Goal: Task Accomplishment & Management: Complete application form

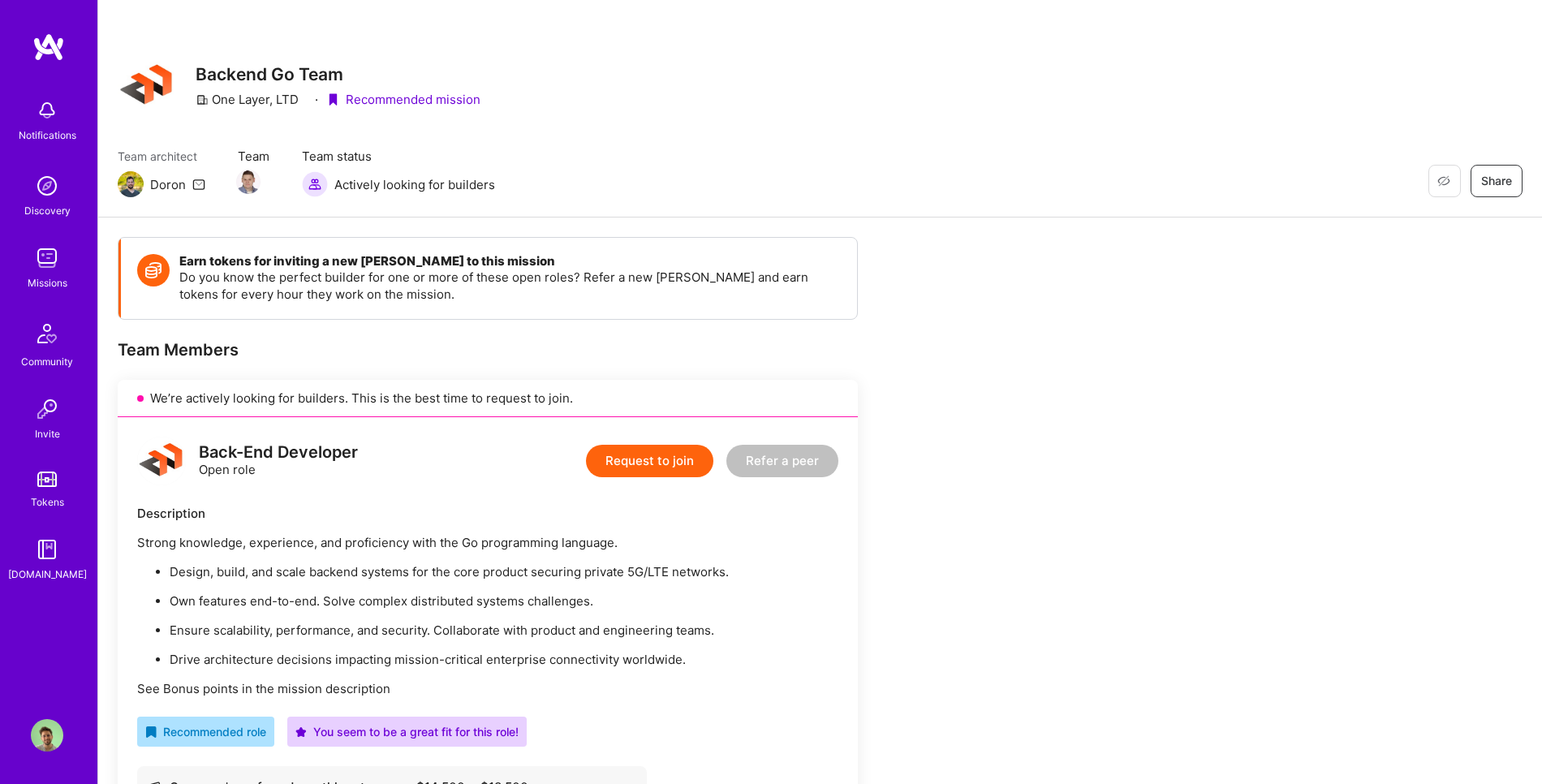
click at [697, 446] on button "Request to join" at bounding box center [649, 461] width 127 height 33
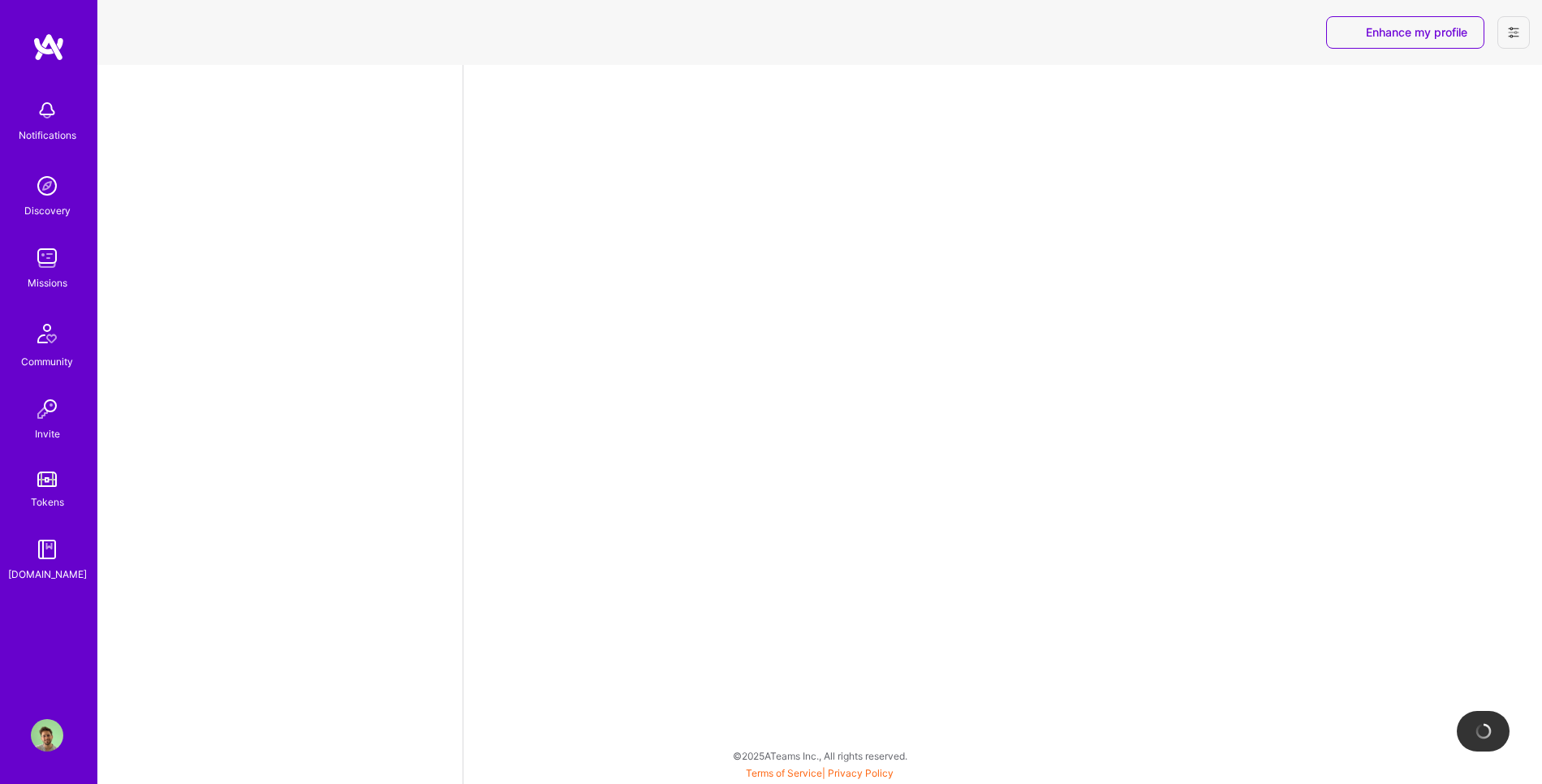
select select "US"
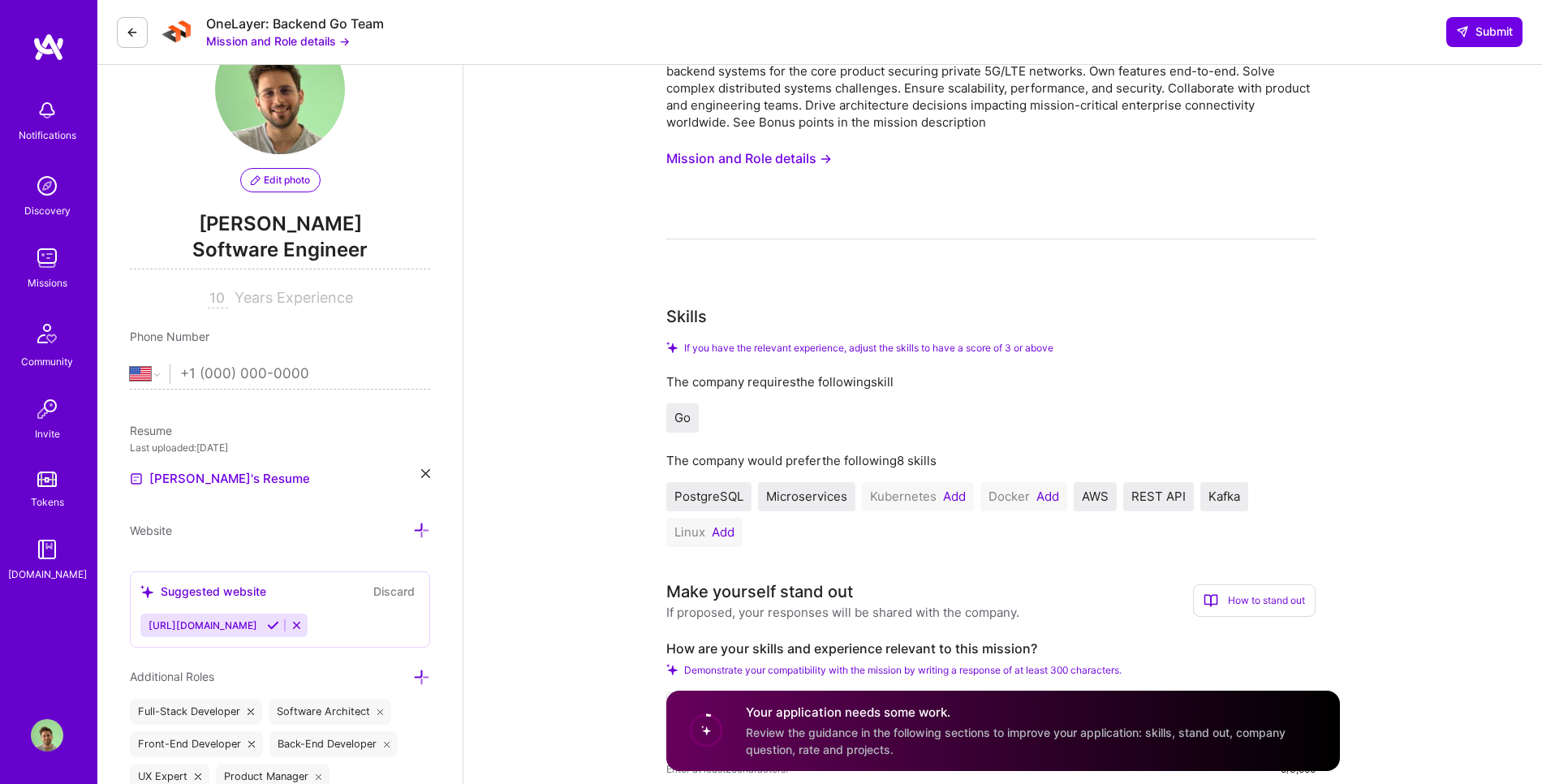
scroll to position [125, 0]
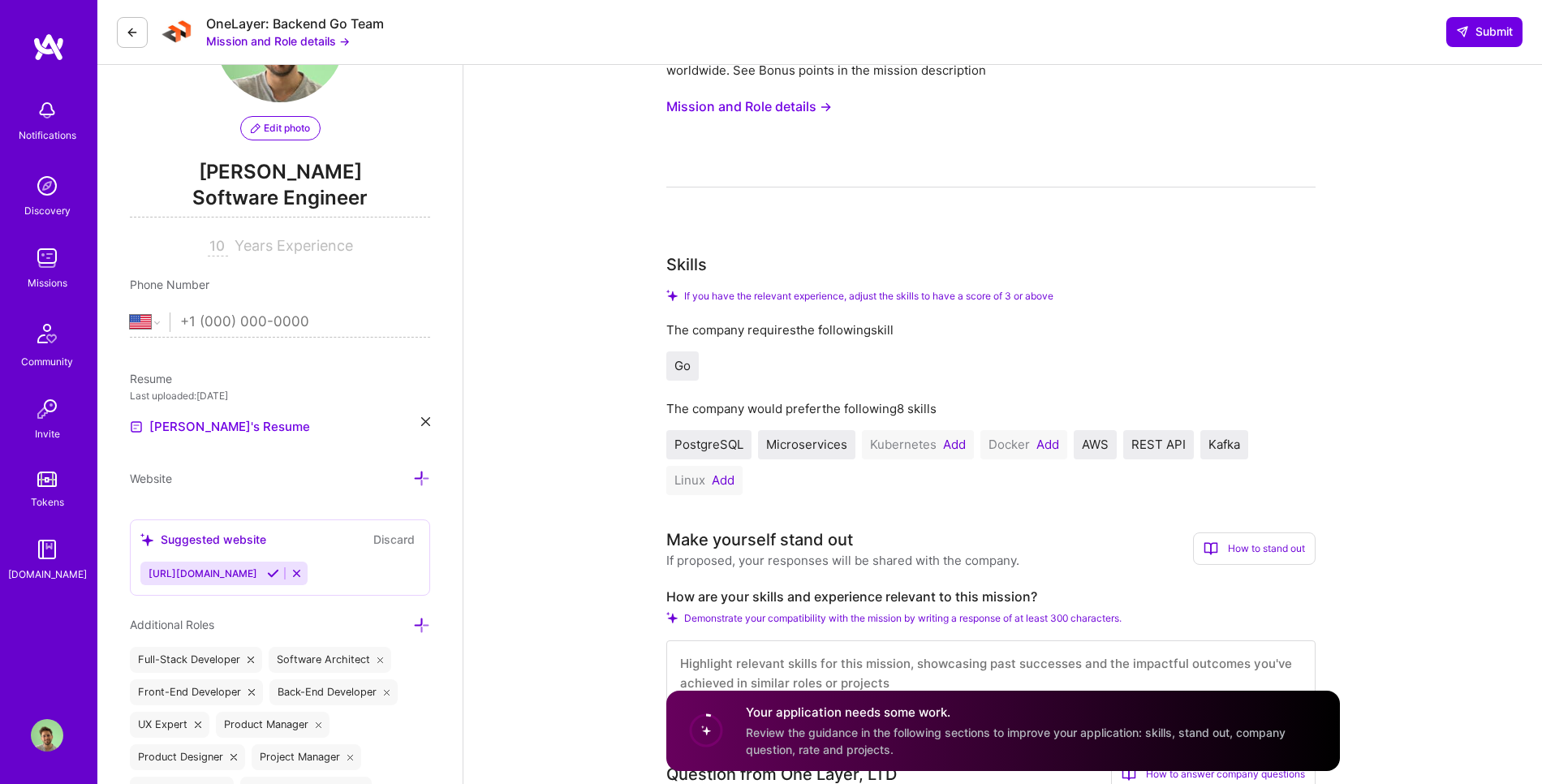
click at [971, 442] on div "PostgreSQL Microservices Kubernetes Add Docker Add AWS REST API [PERSON_NAME] L…" at bounding box center [990, 462] width 649 height 65
click at [961, 445] on button "Add" at bounding box center [954, 445] width 22 height 13
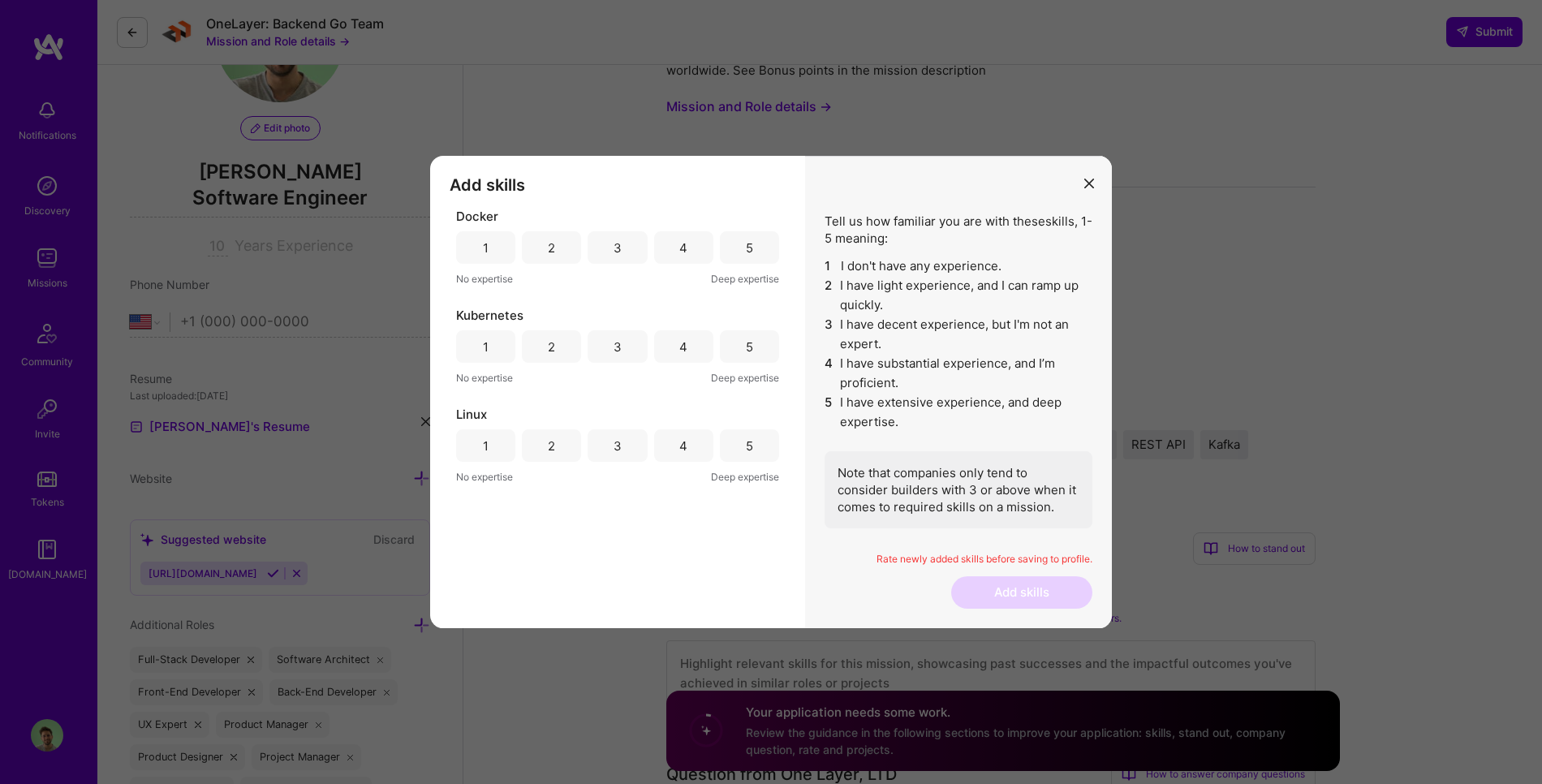
click at [630, 345] on div "3" at bounding box center [616, 347] width 59 height 33
click at [628, 254] on div "3" at bounding box center [616, 247] width 59 height 33
click at [614, 444] on div "3" at bounding box center [617, 446] width 8 height 17
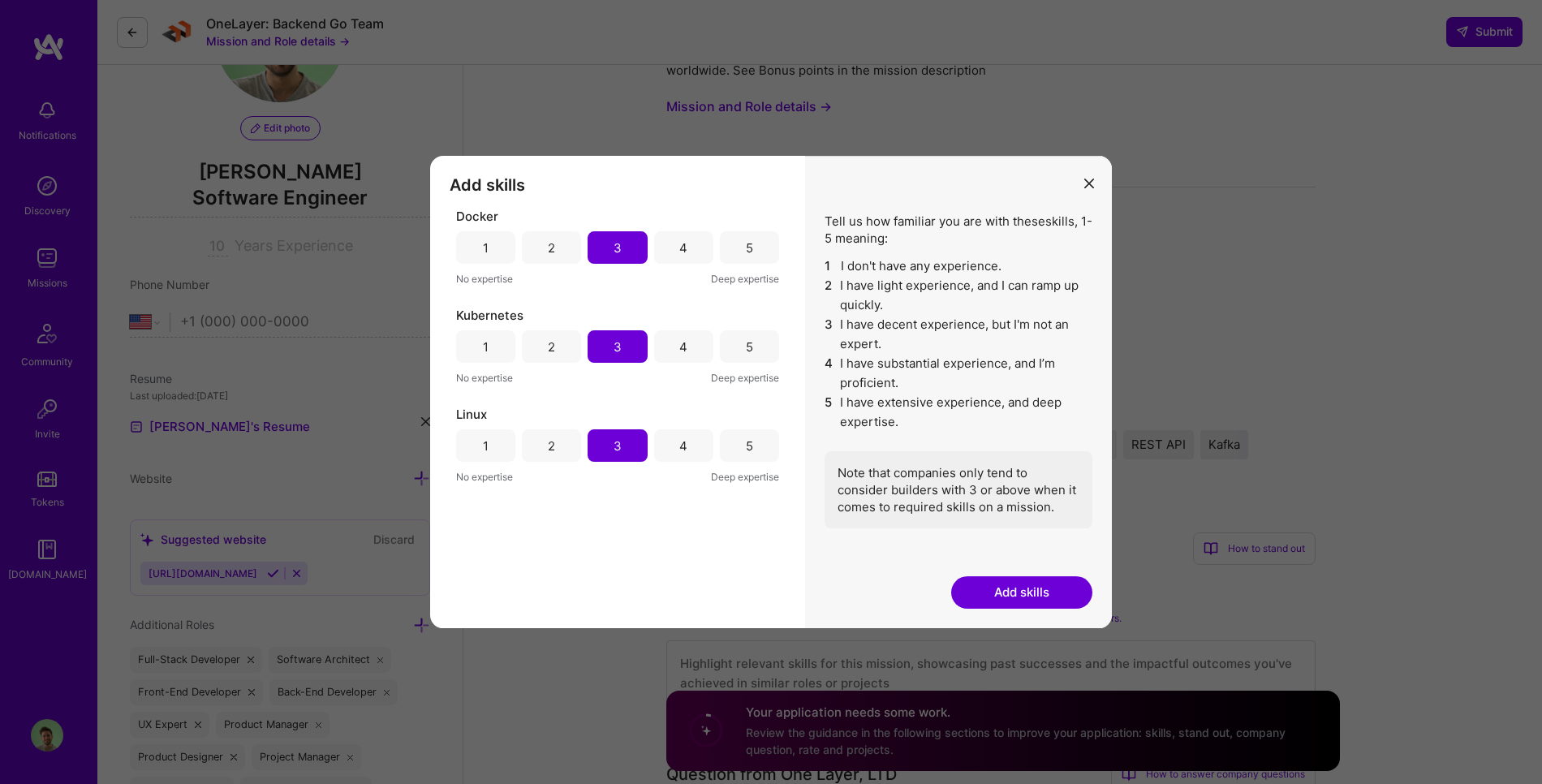
click at [623, 459] on div "3" at bounding box center [616, 445] width 59 height 33
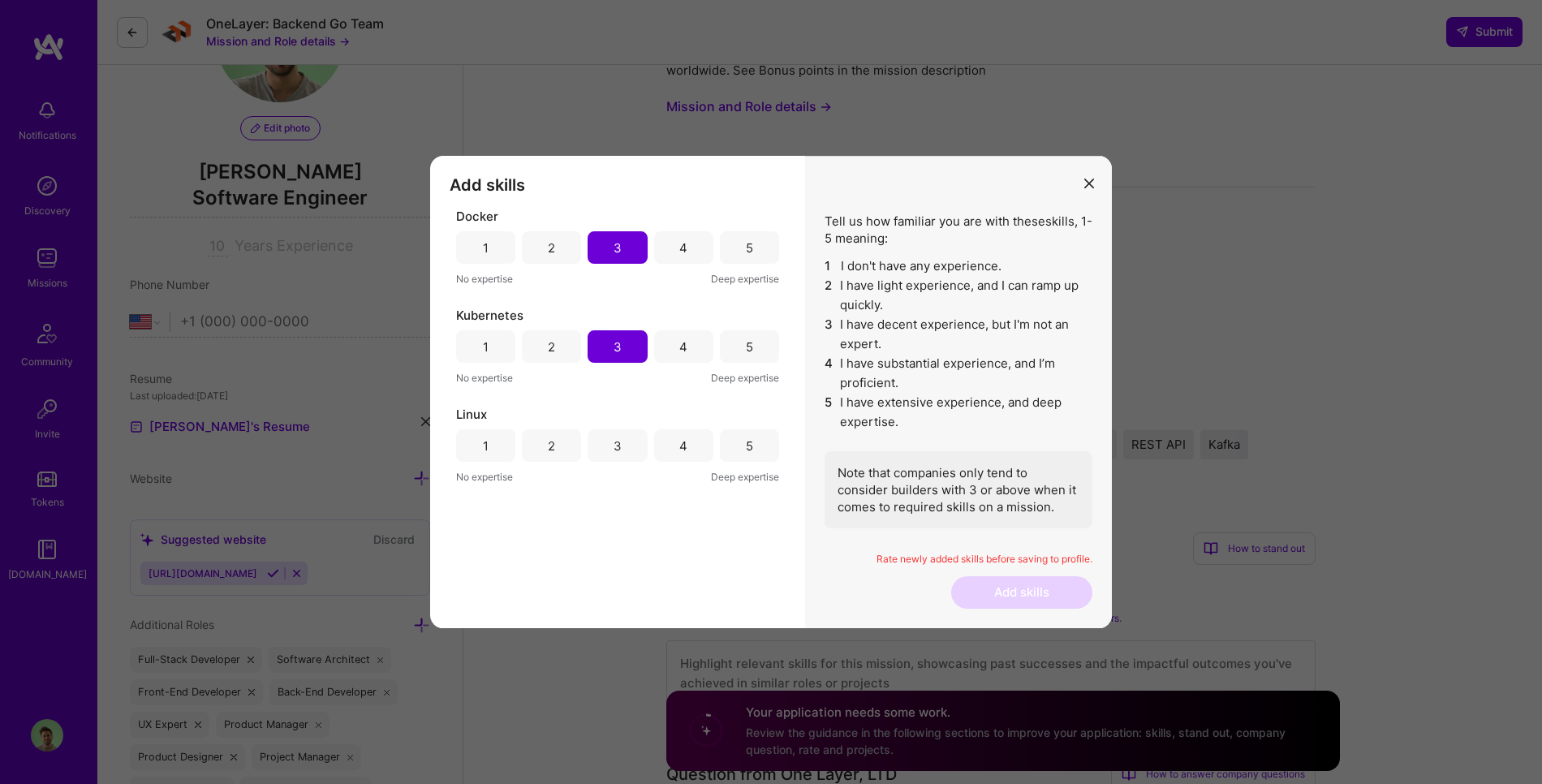
click at [623, 452] on div "3" at bounding box center [616, 445] width 59 height 33
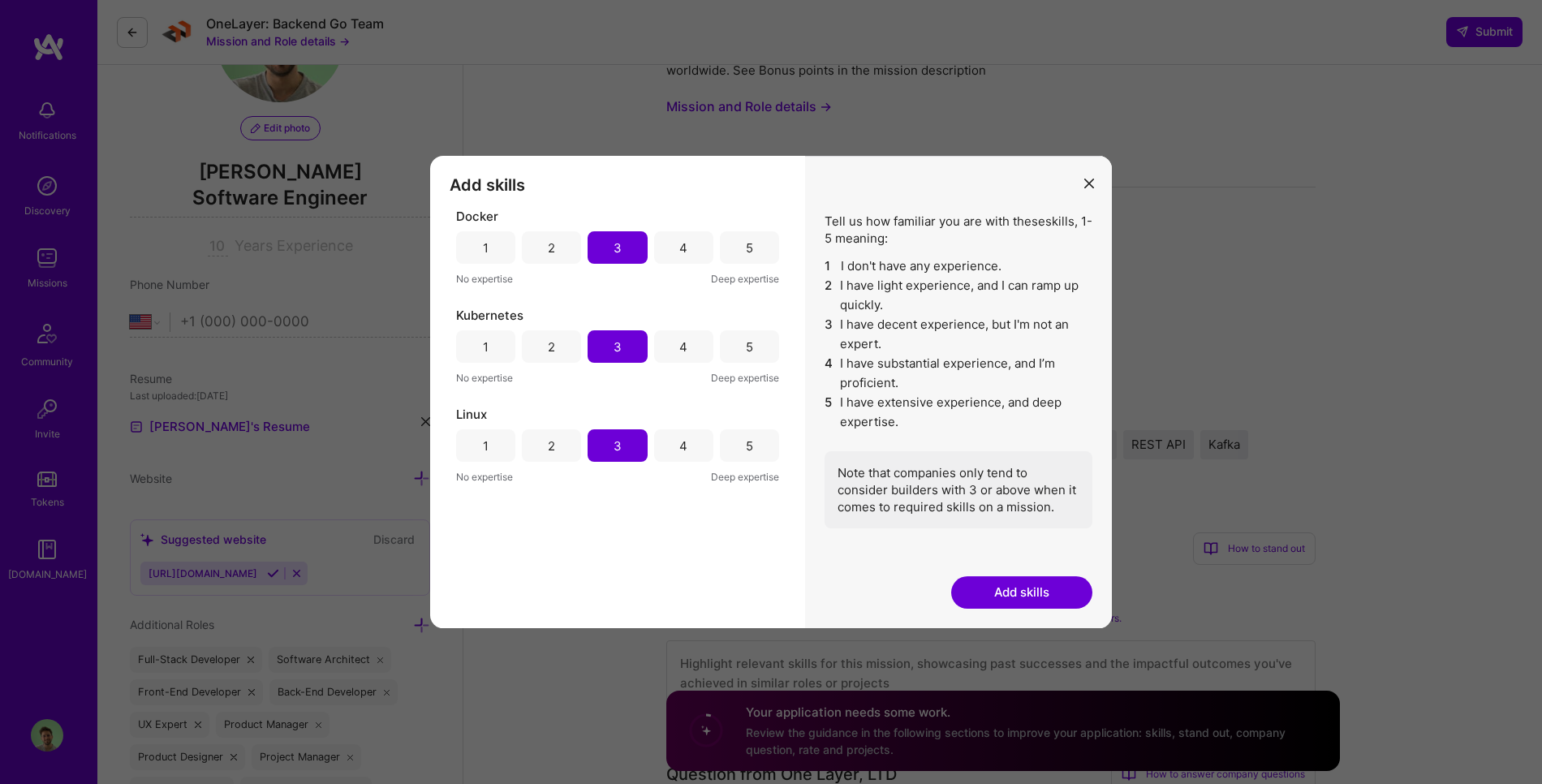
click at [1001, 579] on button "Add skills" at bounding box center [1021, 592] width 141 height 33
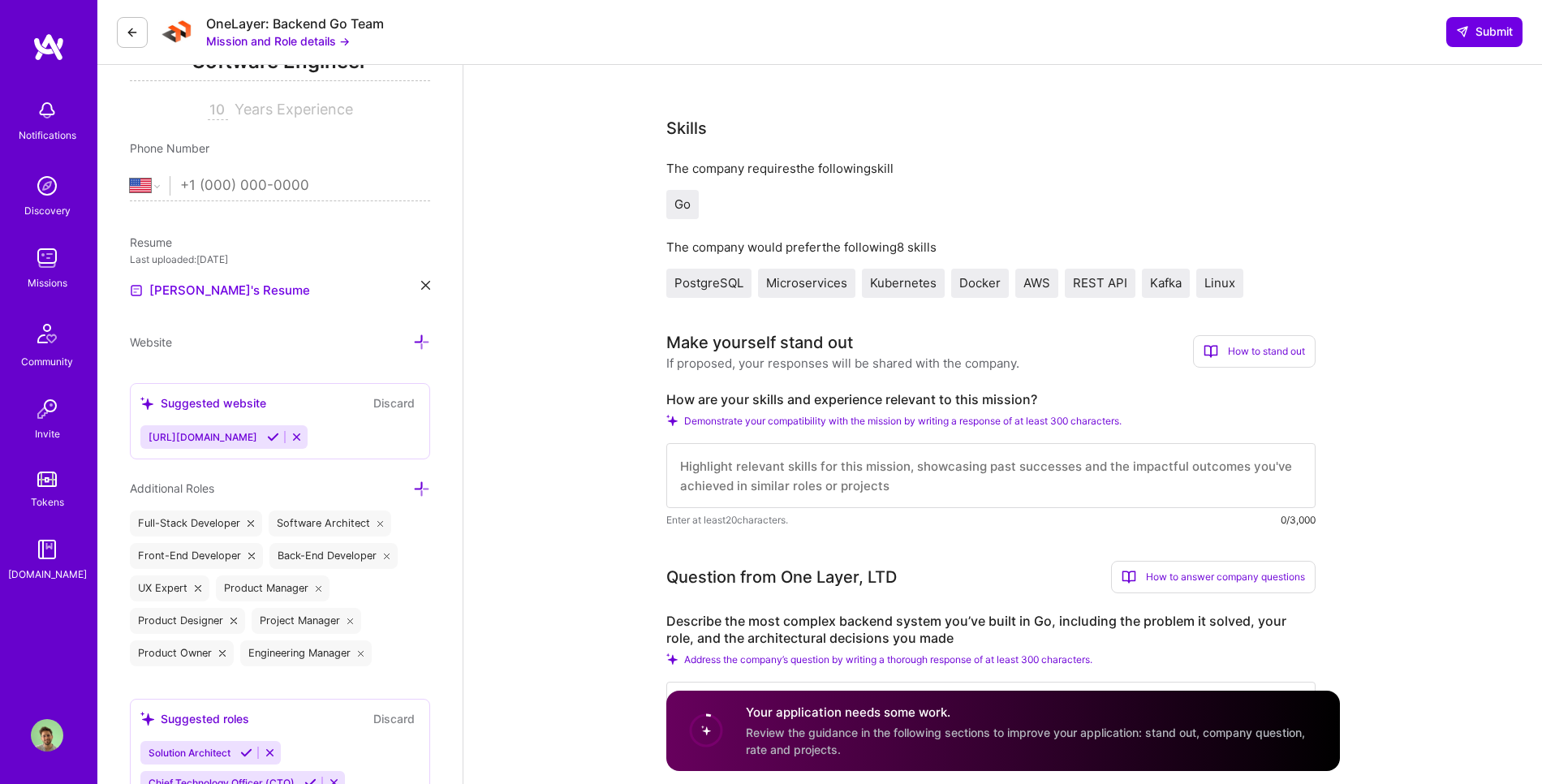
scroll to position [262, 0]
click at [853, 487] on textarea at bounding box center [990, 474] width 649 height 65
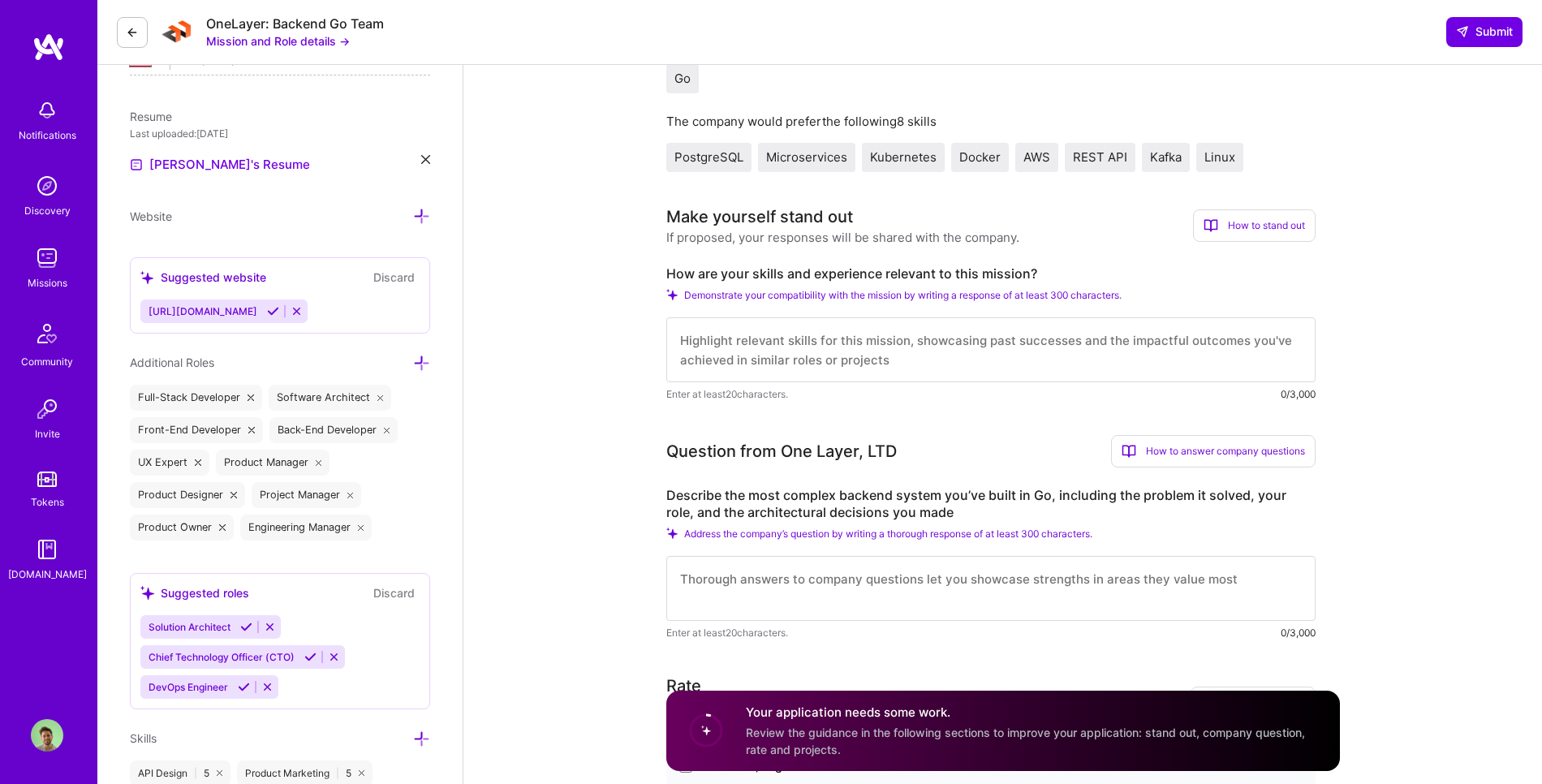
scroll to position [393, 0]
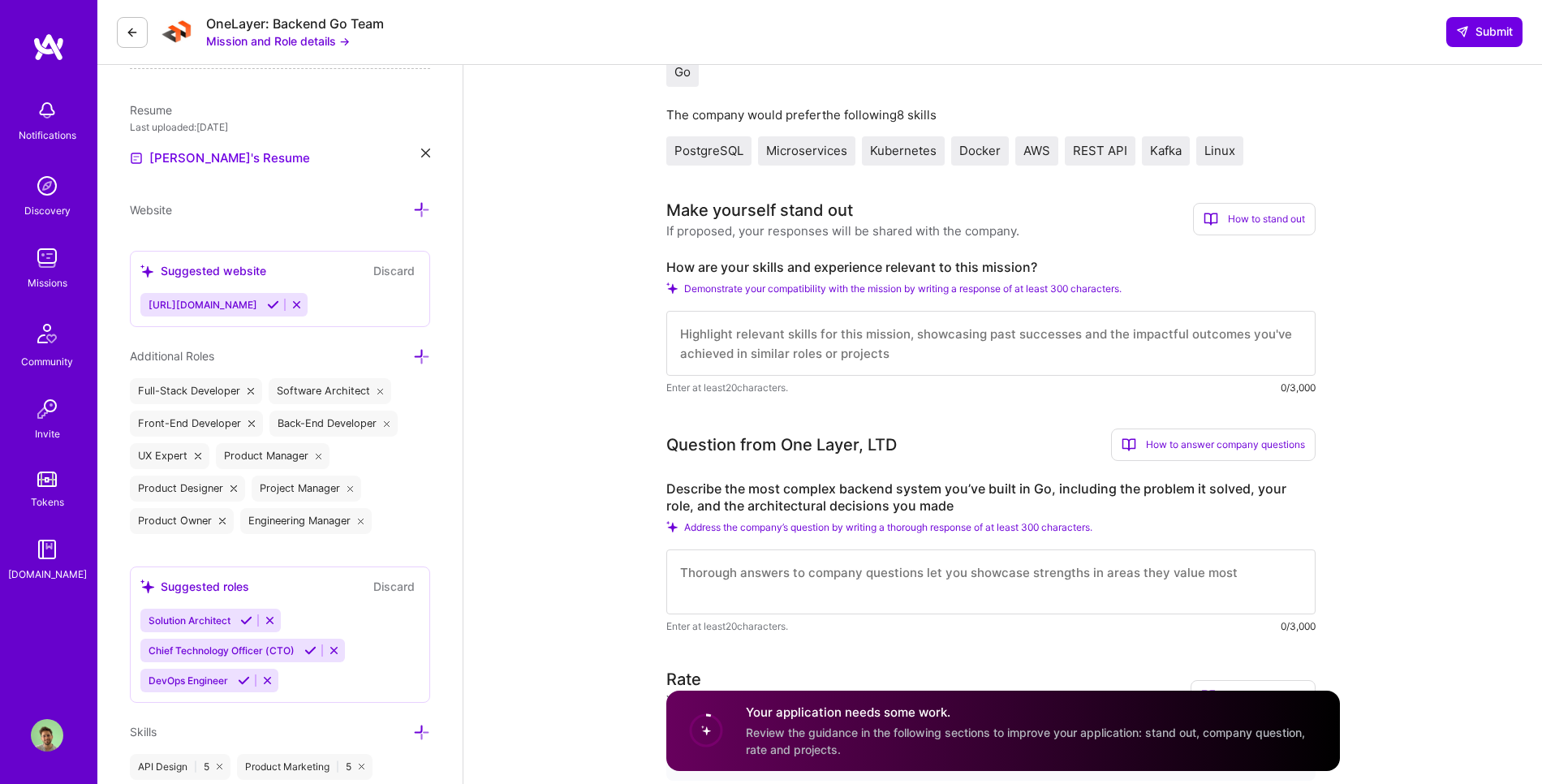
click at [1022, 586] on textarea at bounding box center [990, 581] width 649 height 65
click at [884, 369] on textarea at bounding box center [990, 343] width 649 height 65
click at [883, 363] on textarea at bounding box center [990, 343] width 649 height 65
drag, startPoint x: 986, startPoint y: 331, endPoint x: 1270, endPoint y: 348, distance: 284.5
click at [1270, 348] on textarea "Hello, I am a full stack dev with 10 years experience. My most recent experience" at bounding box center [990, 343] width 649 height 65
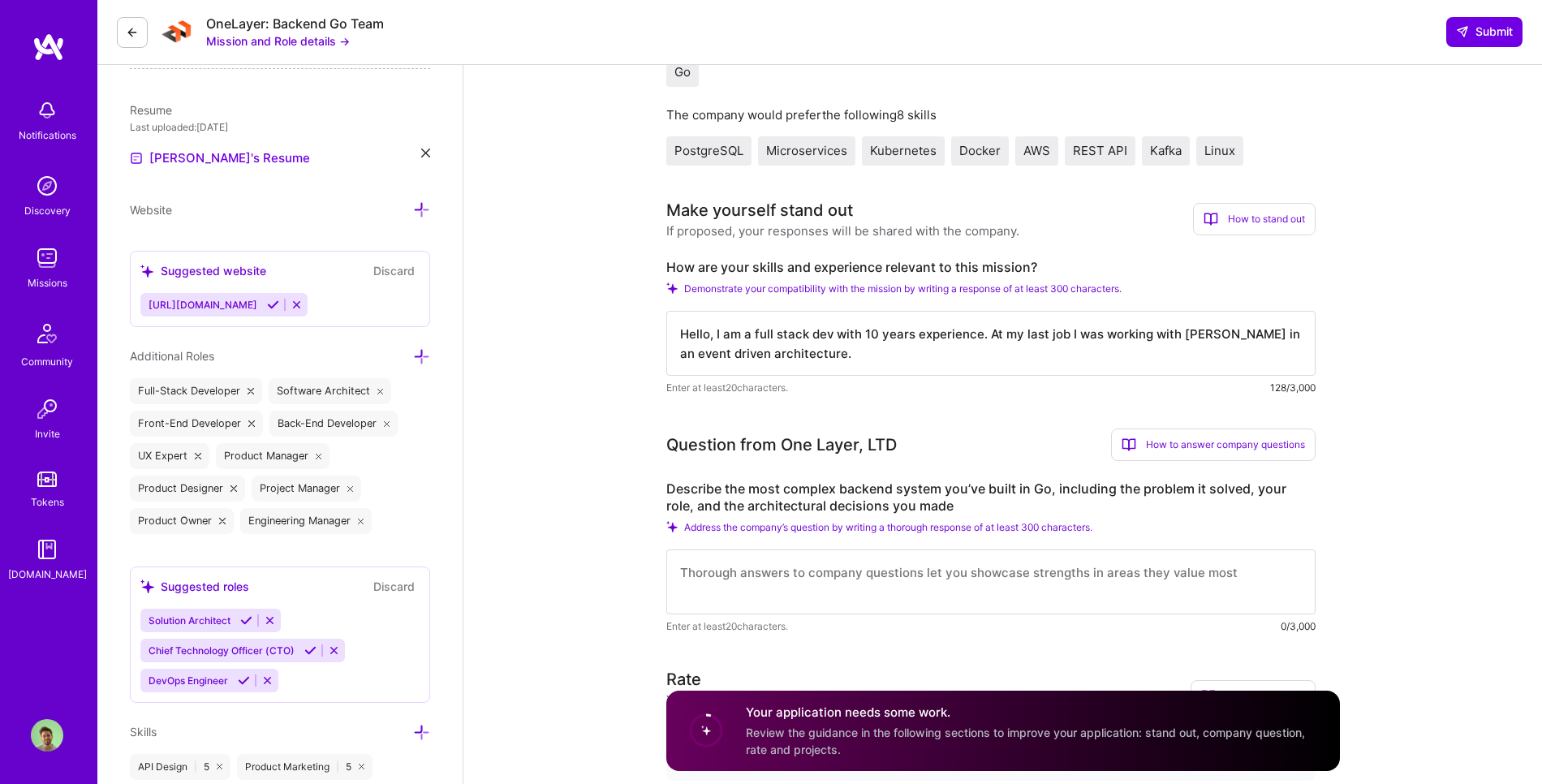
type textarea "Hello, I am a full stack dev with 10 years experience. At my last job I was wor…"
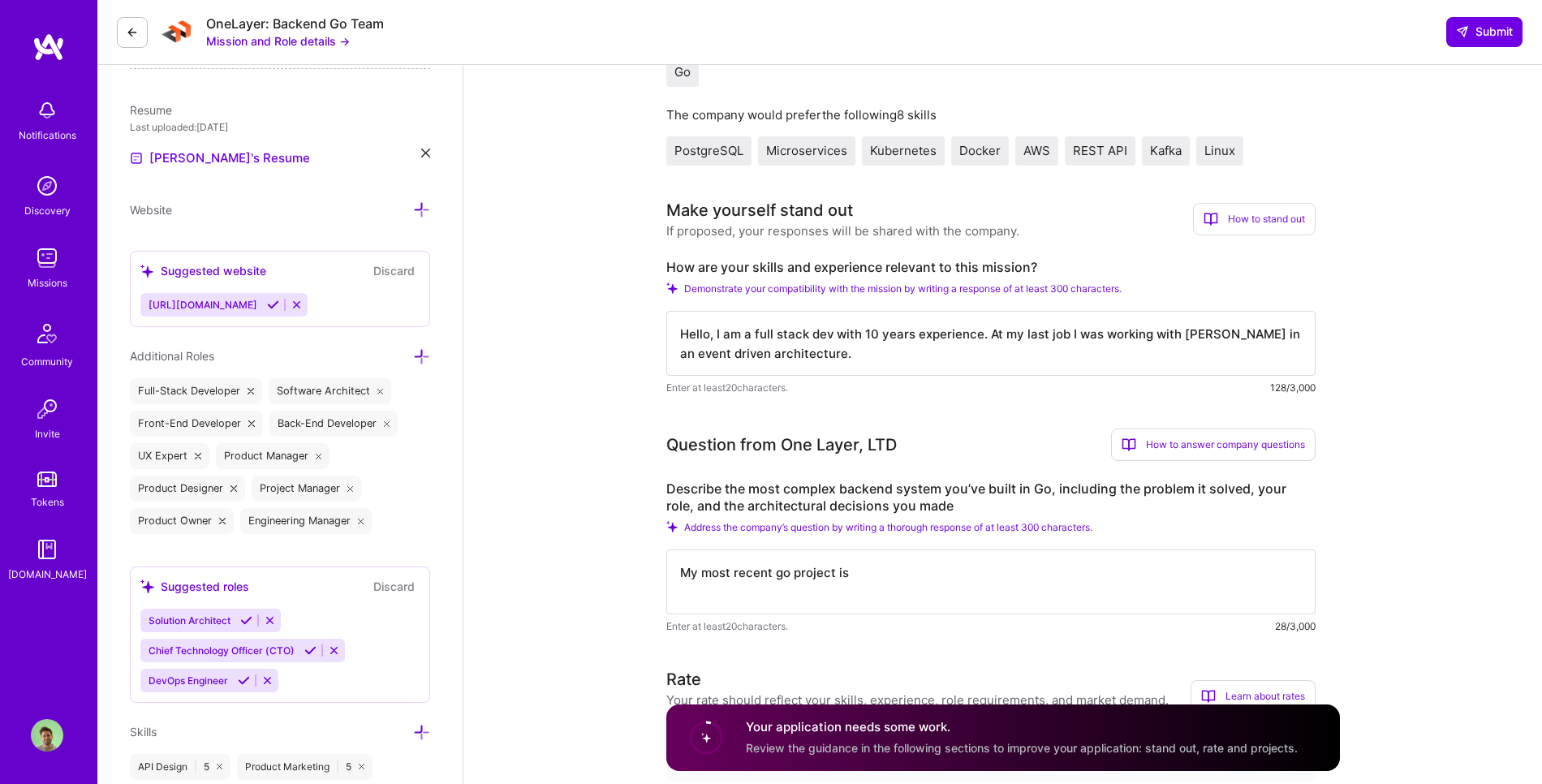
paste textarea "[URL][DOMAIN_NAME]"
drag, startPoint x: 851, startPoint y: 573, endPoint x: 1093, endPoint y: 567, distance: 242.1
click at [1093, 567] on textarea "My most recent go project is [URL][DOMAIN_NAME]" at bounding box center [990, 581] width 649 height 65
click at [1112, 572] on textarea "My most recent go project is [URL][DOMAIN_NAME]" at bounding box center [990, 581] width 649 height 65
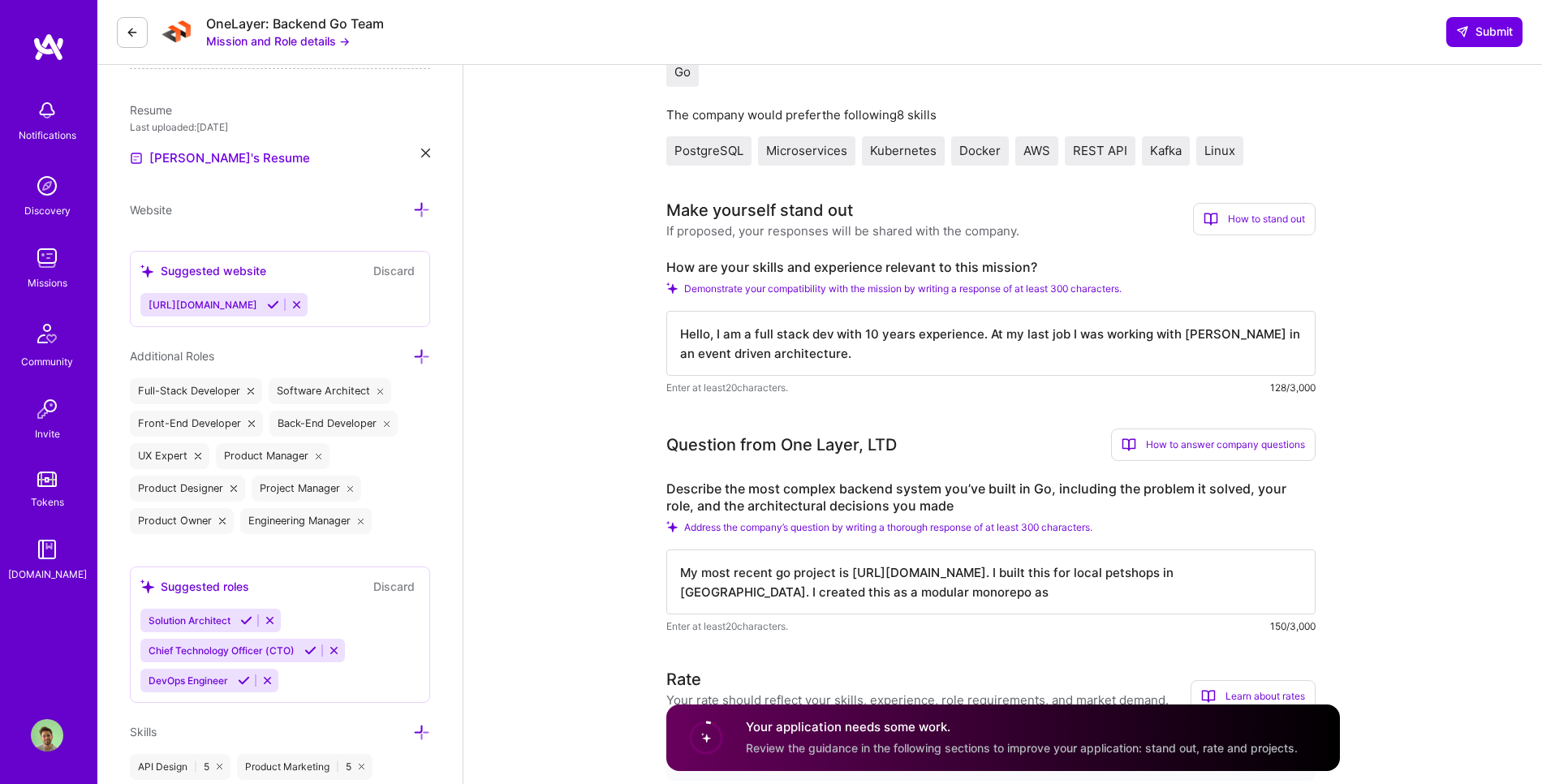
scroll to position [2, 0]
drag, startPoint x: 914, startPoint y: 597, endPoint x: 612, endPoint y: 591, distance: 302.1
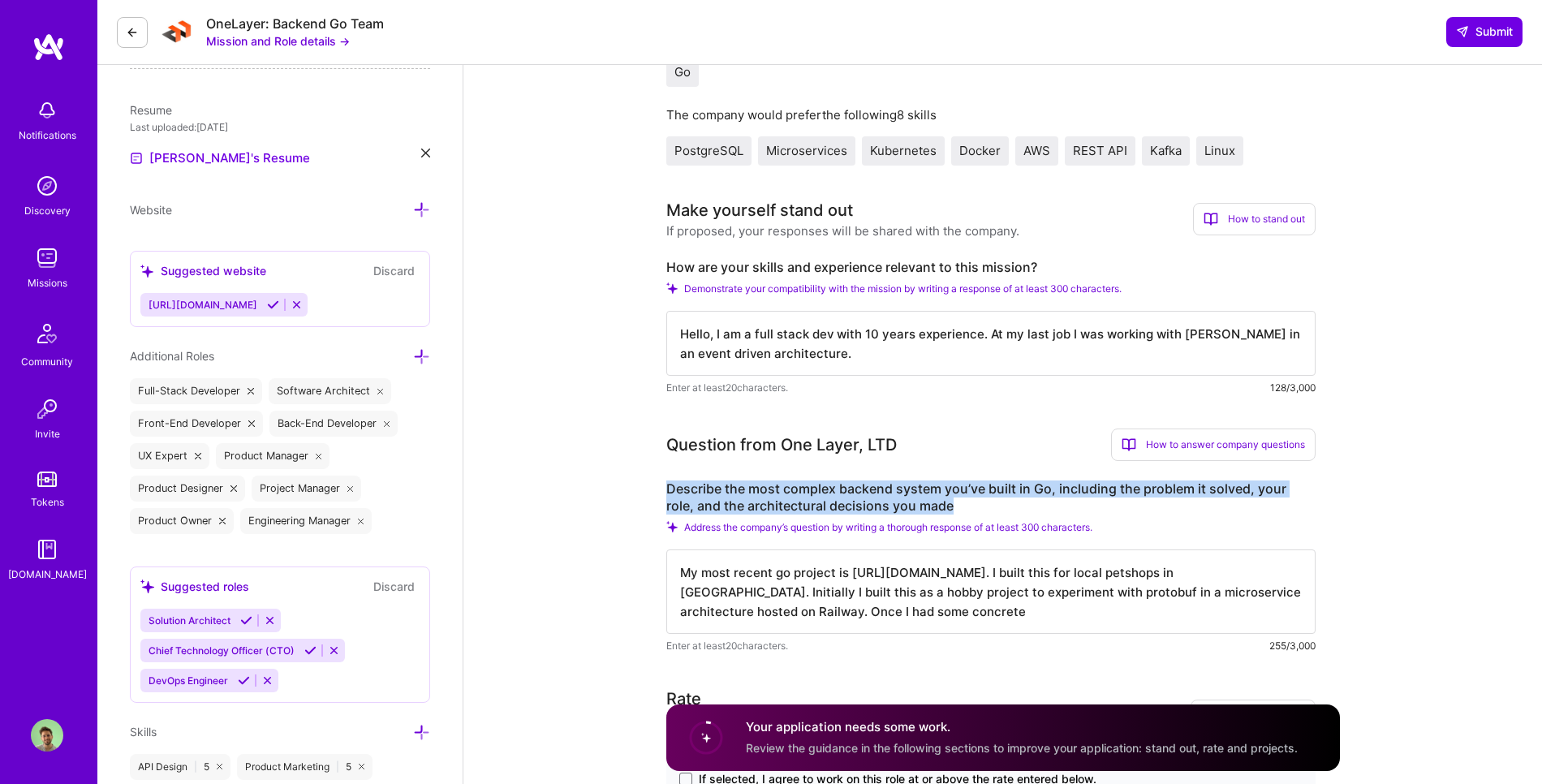
drag, startPoint x: 927, startPoint y: 506, endPoint x: 661, endPoint y: 487, distance: 266.7
copy label "Describe the most complex backend system you’ve built in Go, including the prob…"
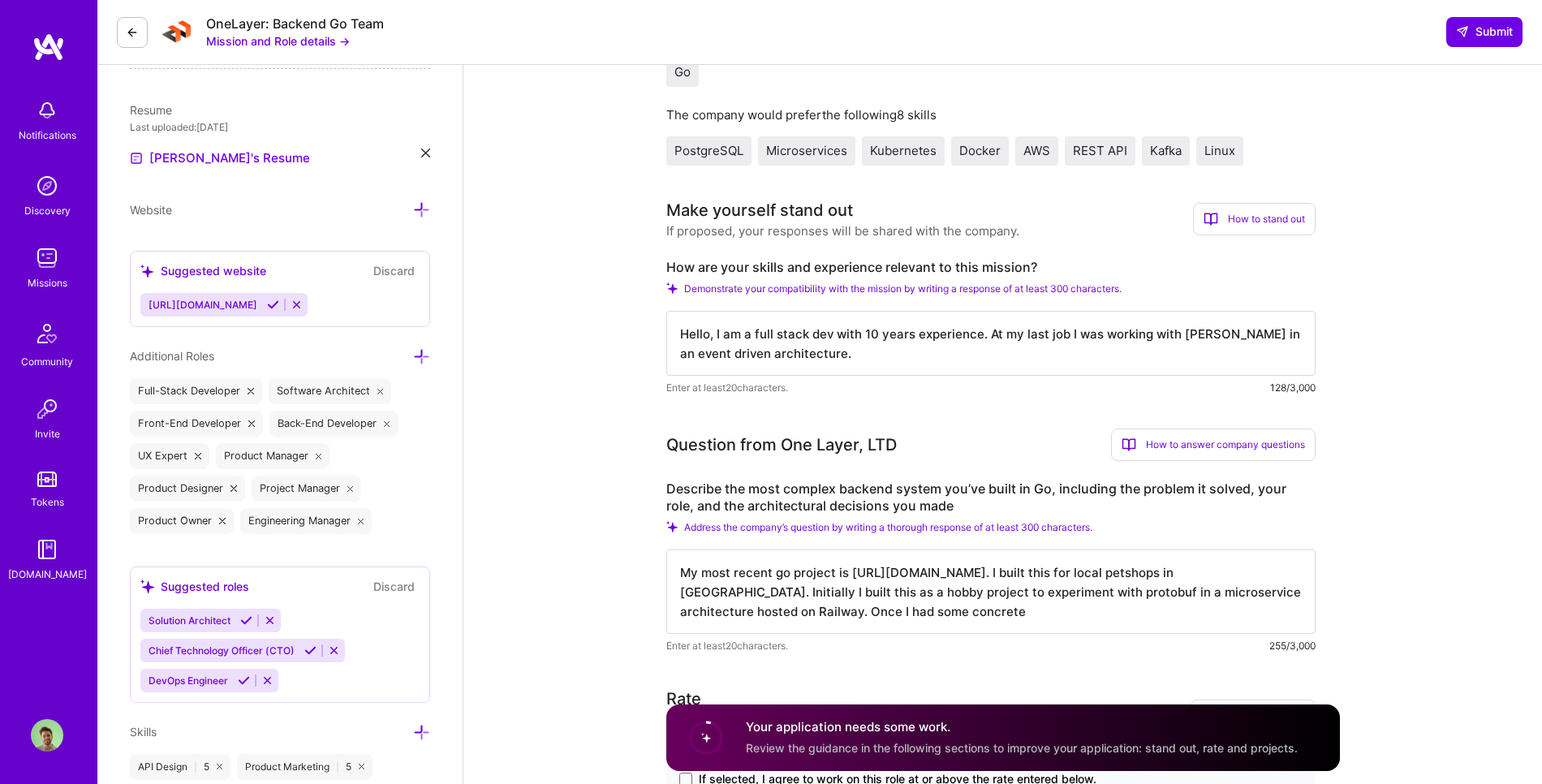
click at [1018, 630] on textarea "My most recent go project is [URL][DOMAIN_NAME]. I built this for local petshop…" at bounding box center [990, 591] width 649 height 84
drag, startPoint x: 906, startPoint y: 613, endPoint x: 690, endPoint y: 540, distance: 228.0
click at [690, 540] on div "Describe the most complex backend system you’ve built in Go, including the prob…" at bounding box center [990, 567] width 649 height 173
click at [876, 621] on textarea "My most recent go project is [URL][DOMAIN_NAME]. I built this for local petshop…" at bounding box center [990, 591] width 649 height 84
drag, startPoint x: 900, startPoint y: 613, endPoint x: 646, endPoint y: 598, distance: 254.4
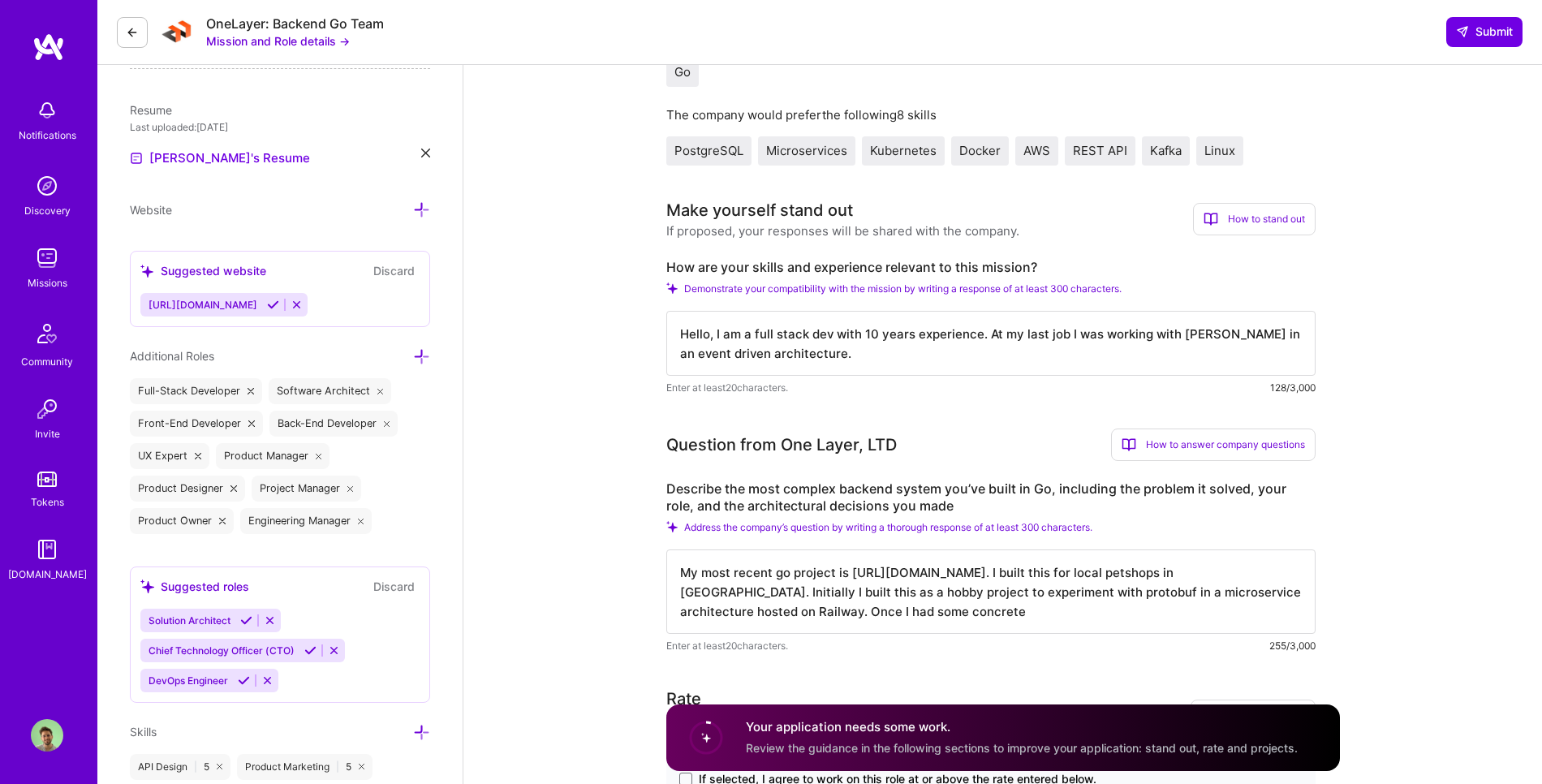
paste textarea "System Overview: LoopMart - A multi-tenant e-commerce marketplace platform buil…"
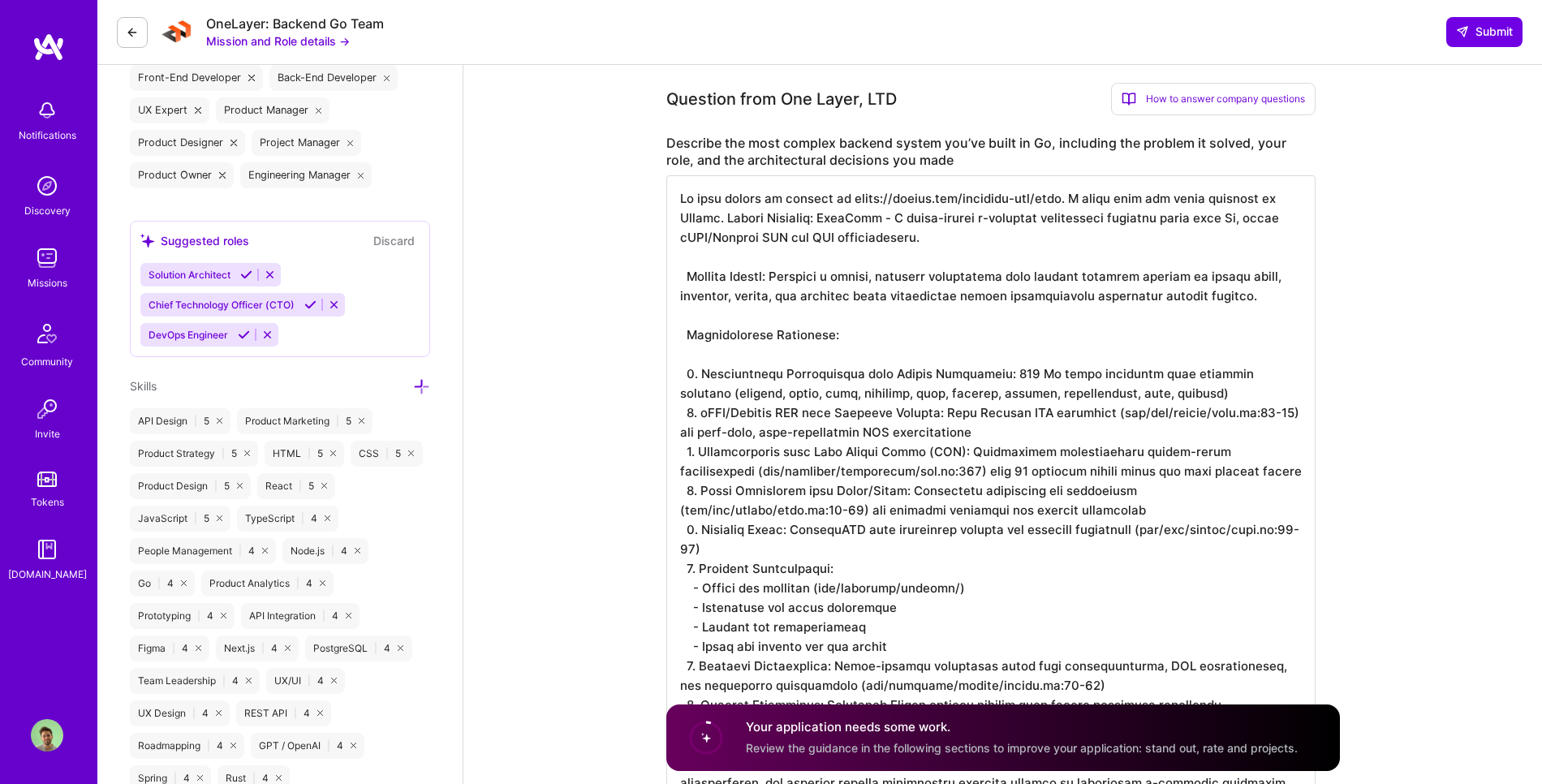
scroll to position [732, 0]
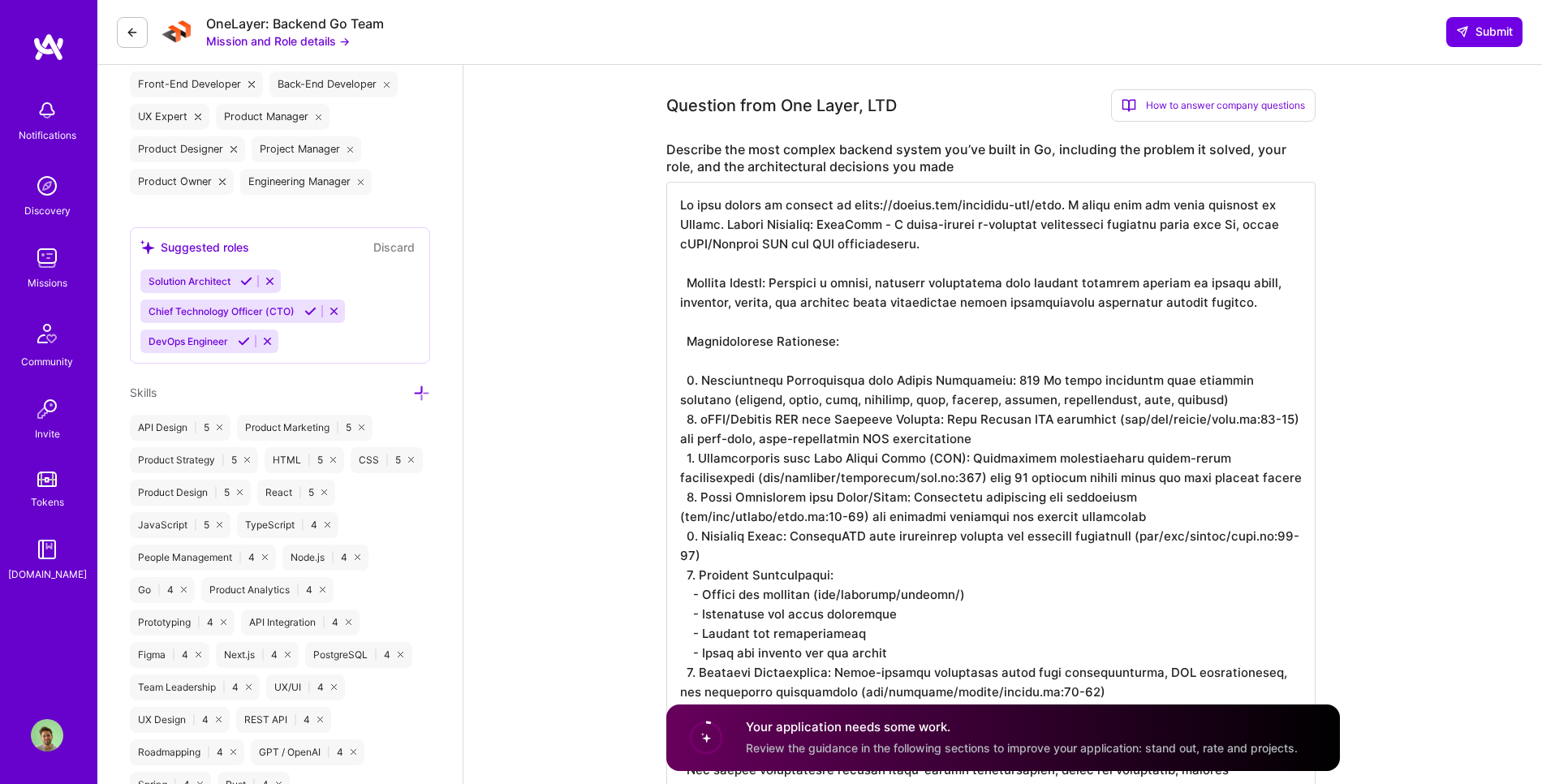
click at [788, 204] on textarea at bounding box center [990, 506] width 649 height 649
click at [1075, 203] on textarea at bounding box center [990, 506] width 649 height 649
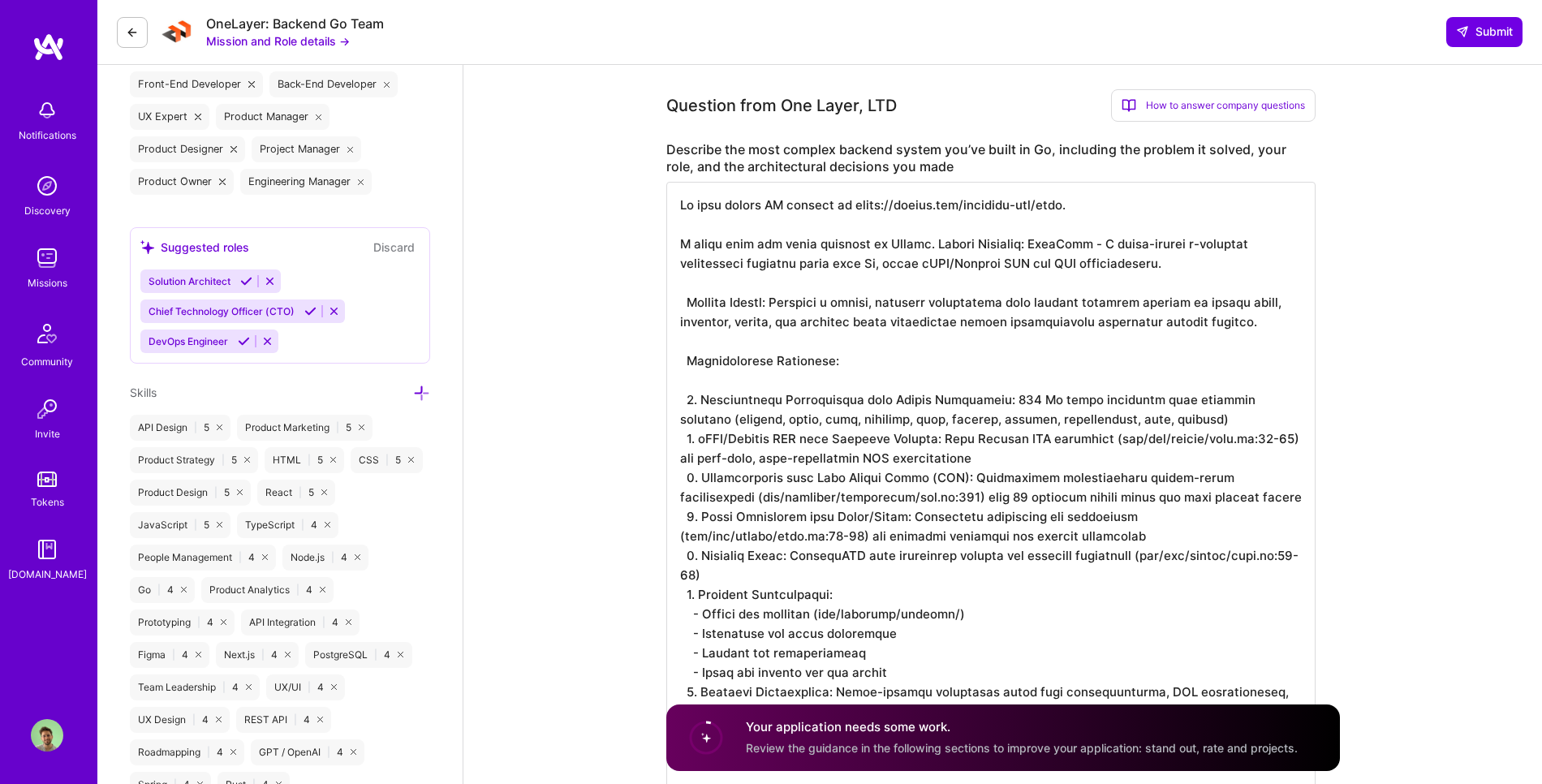
click at [756, 245] on textarea at bounding box center [990, 516] width 649 height 669
click at [743, 239] on textarea at bounding box center [990, 516] width 649 height 669
drag, startPoint x: 1088, startPoint y: 242, endPoint x: 584, endPoint y: 242, distance: 504.0
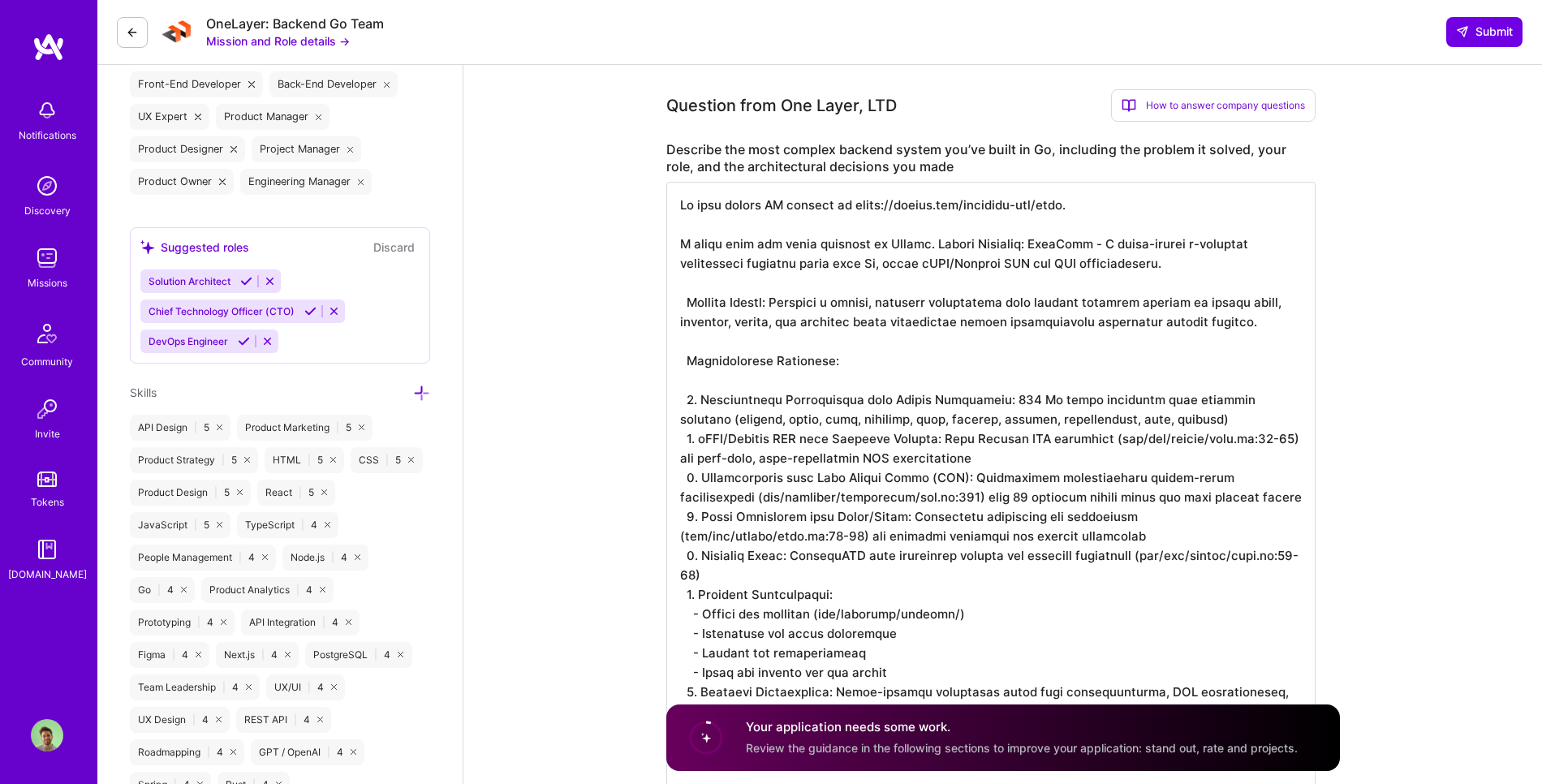
click at [790, 205] on textarea at bounding box center [990, 516] width 649 height 669
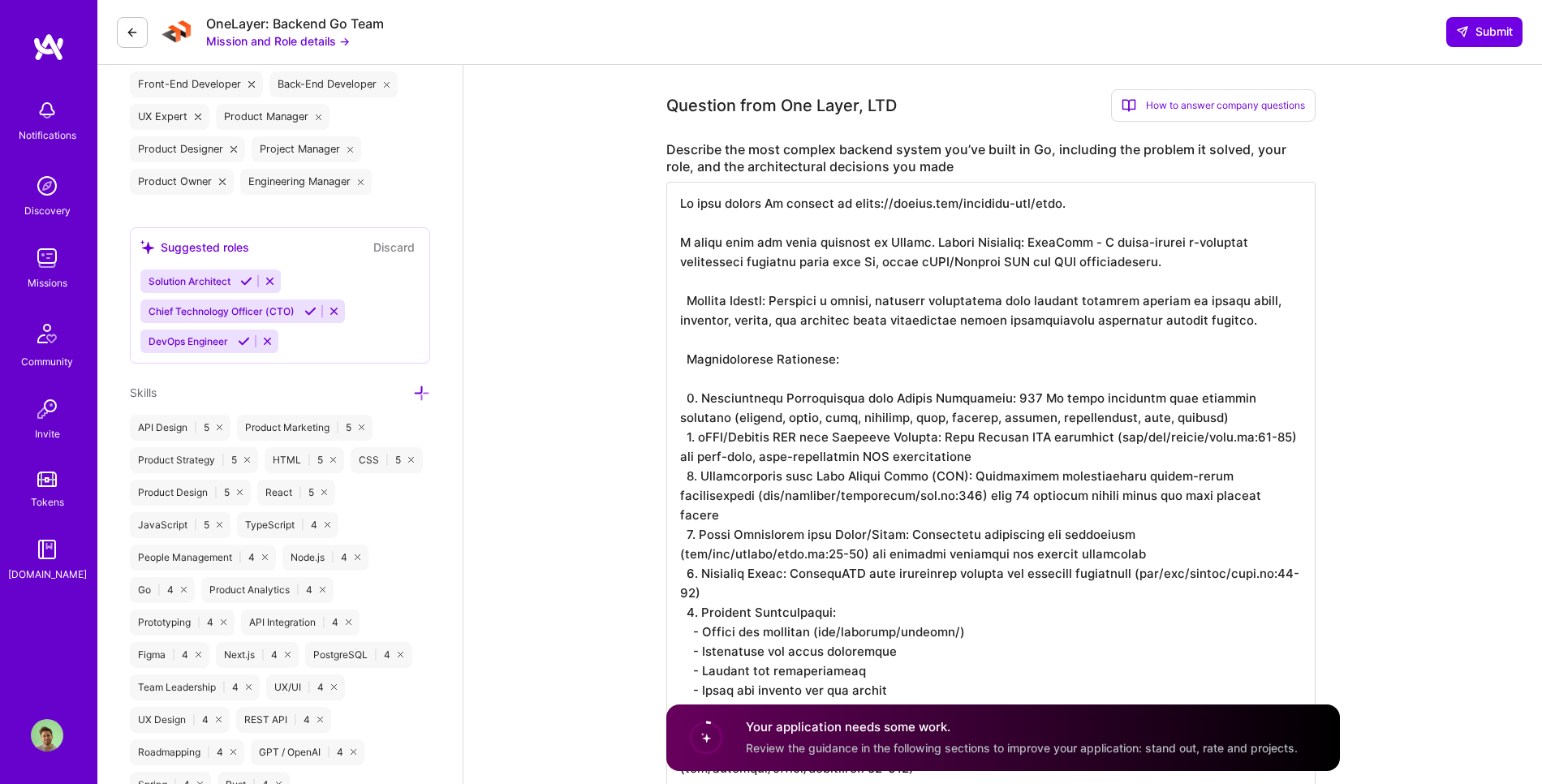
drag, startPoint x: 1060, startPoint y: 244, endPoint x: 650, endPoint y: 249, distance: 410.0
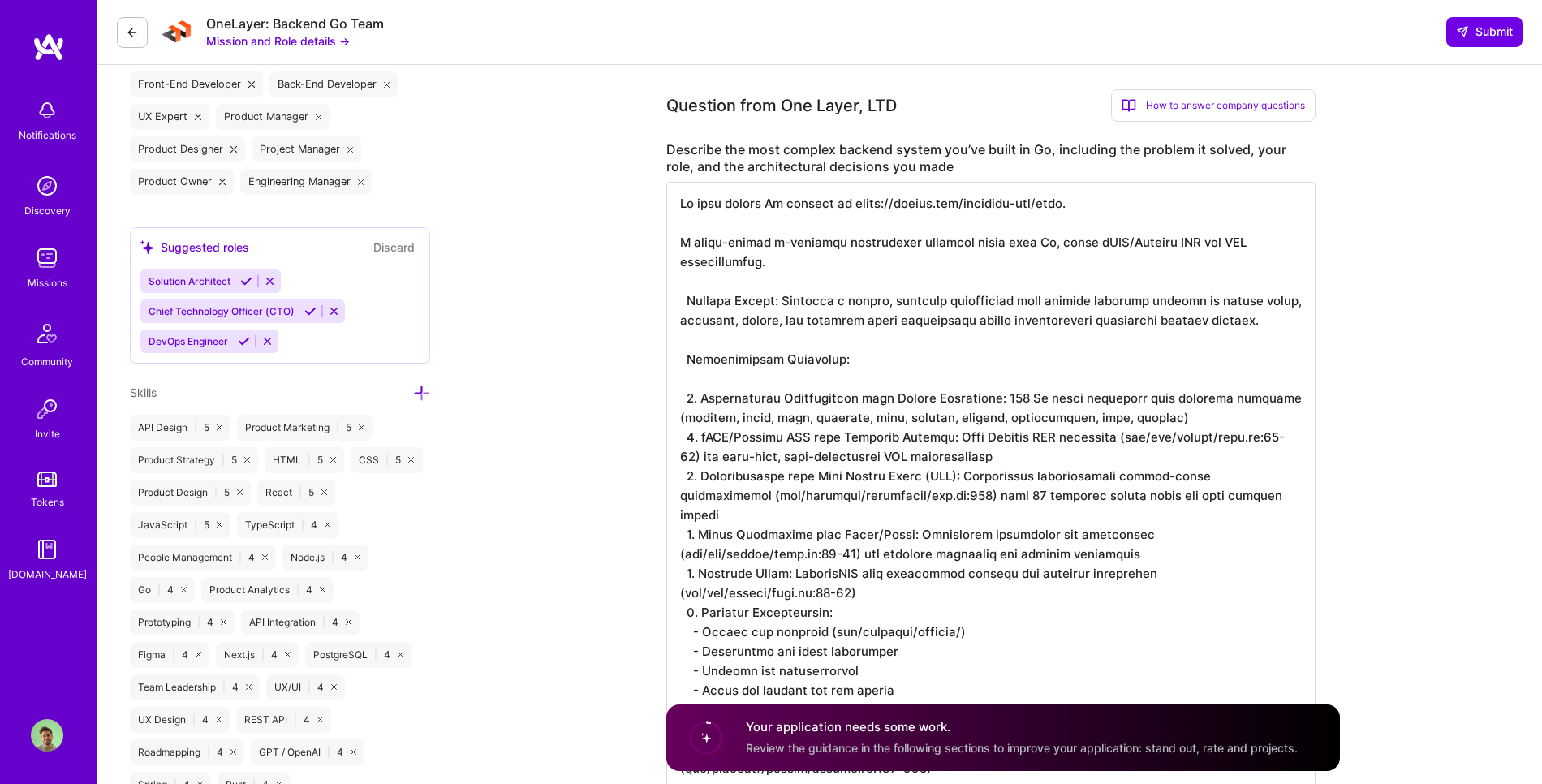
drag, startPoint x: 895, startPoint y: 258, endPoint x: 1174, endPoint y: 243, distance: 279.4
click at [1174, 243] on textarea at bounding box center [990, 516] width 649 height 669
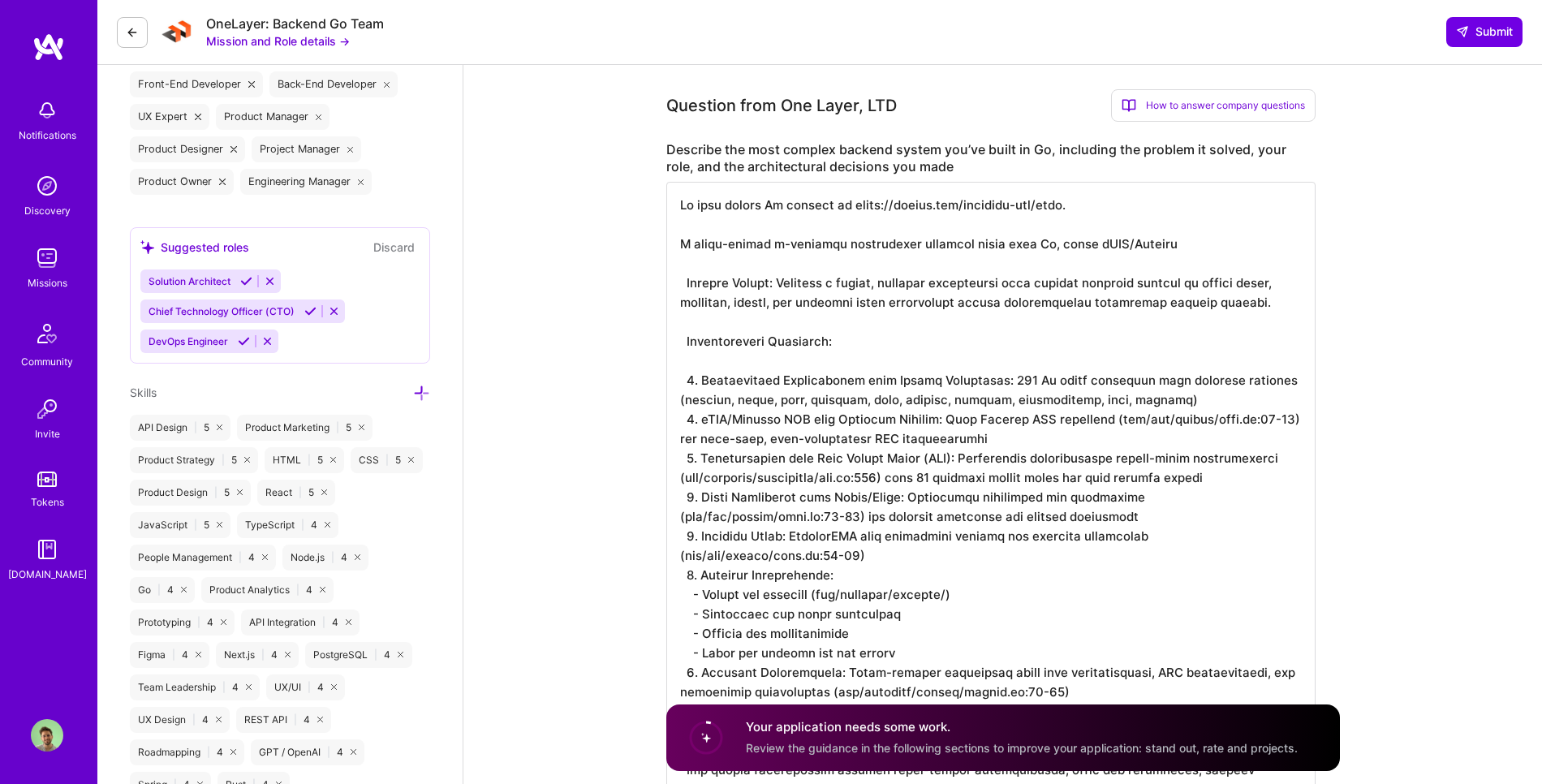
scroll to position [0, 0]
drag, startPoint x: 686, startPoint y: 284, endPoint x: 597, endPoint y: 252, distance: 94.6
click at [670, 267] on textarea at bounding box center [990, 506] width 649 height 649
click at [689, 280] on textarea at bounding box center [990, 506] width 649 height 649
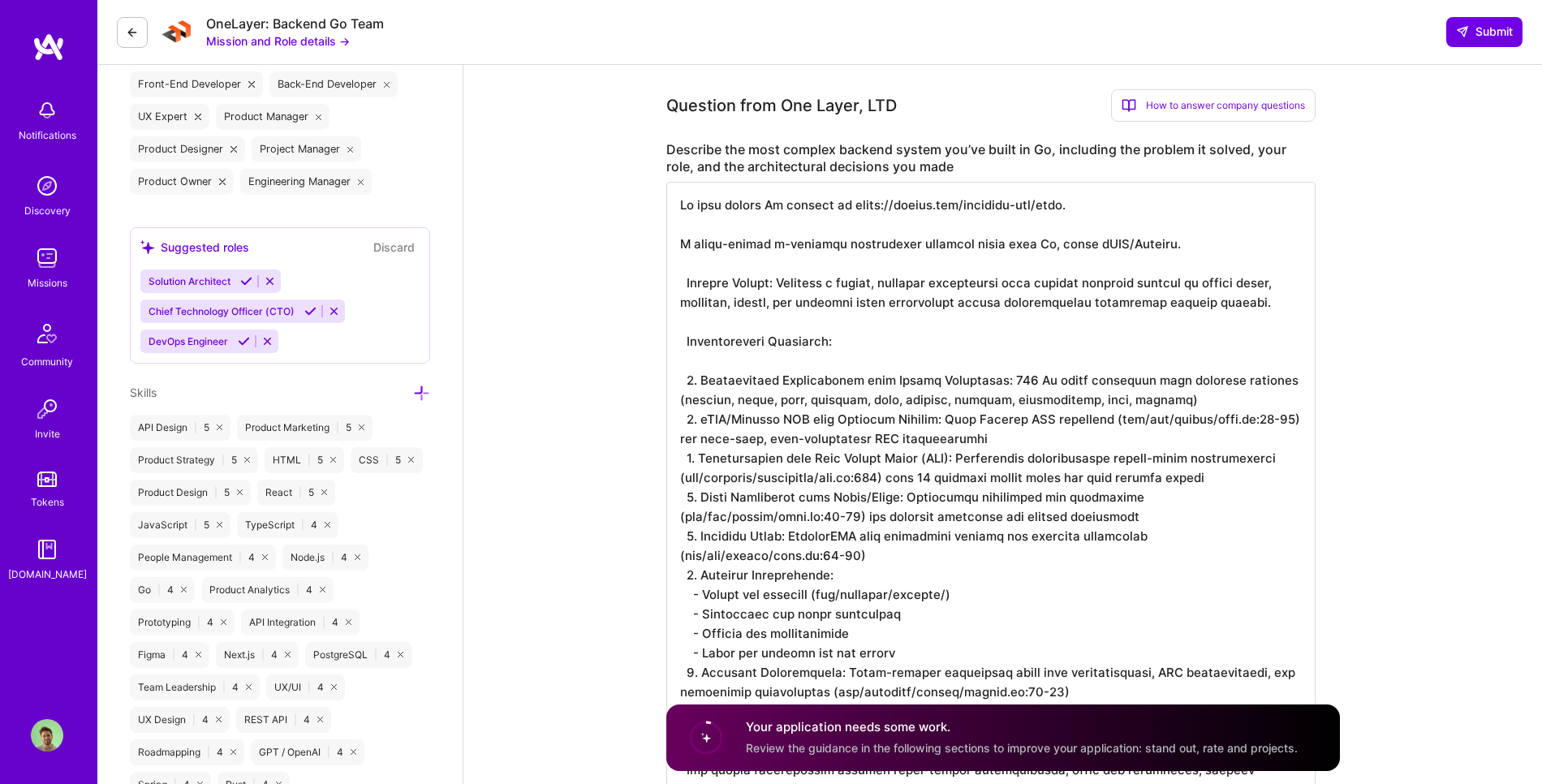
drag, startPoint x: 689, startPoint y: 281, endPoint x: 640, endPoint y: 274, distance: 49.5
drag, startPoint x: 761, startPoint y: 283, endPoint x: 591, endPoint y: 280, distance: 170.0
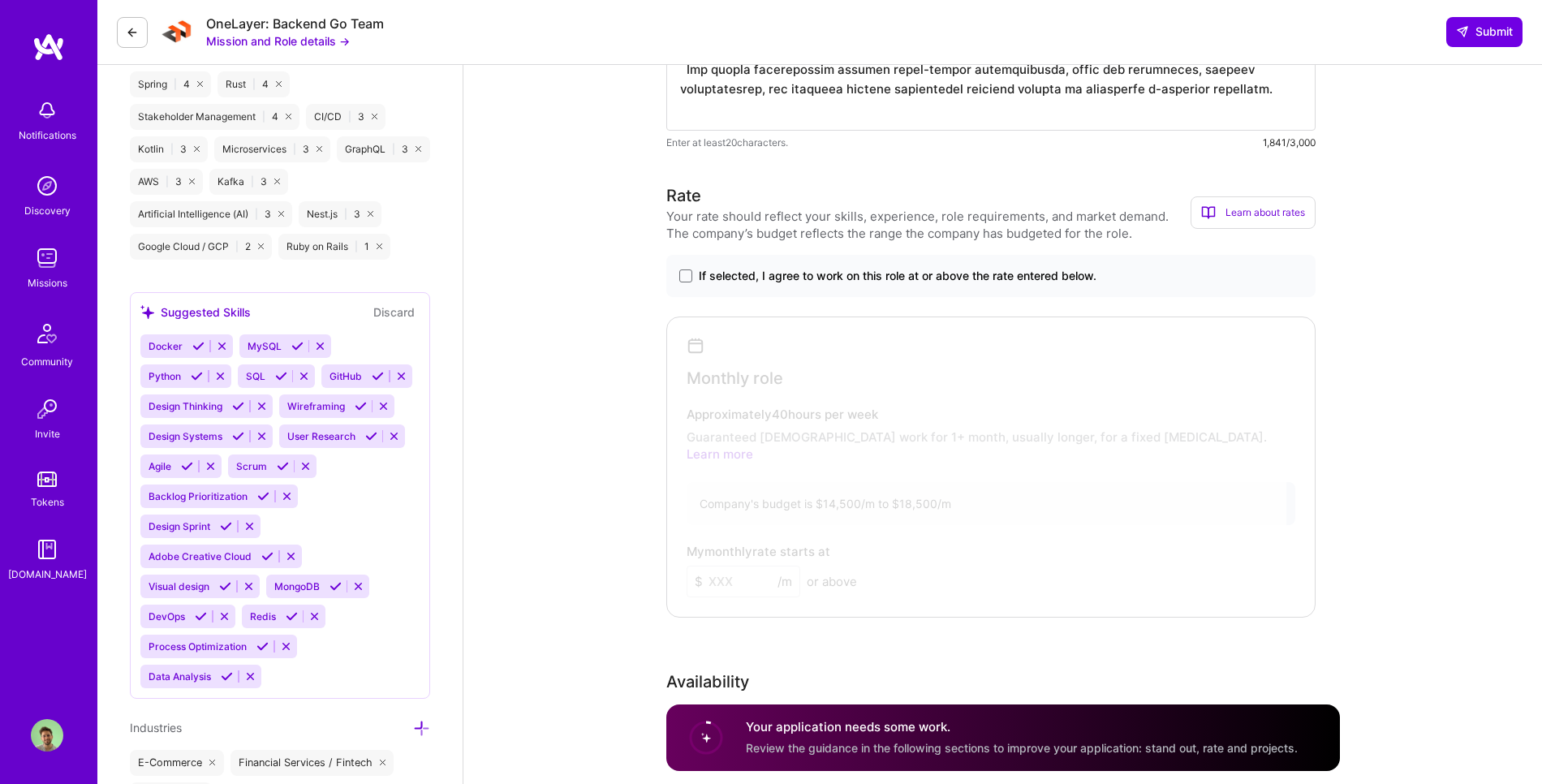
scroll to position [1392, 0]
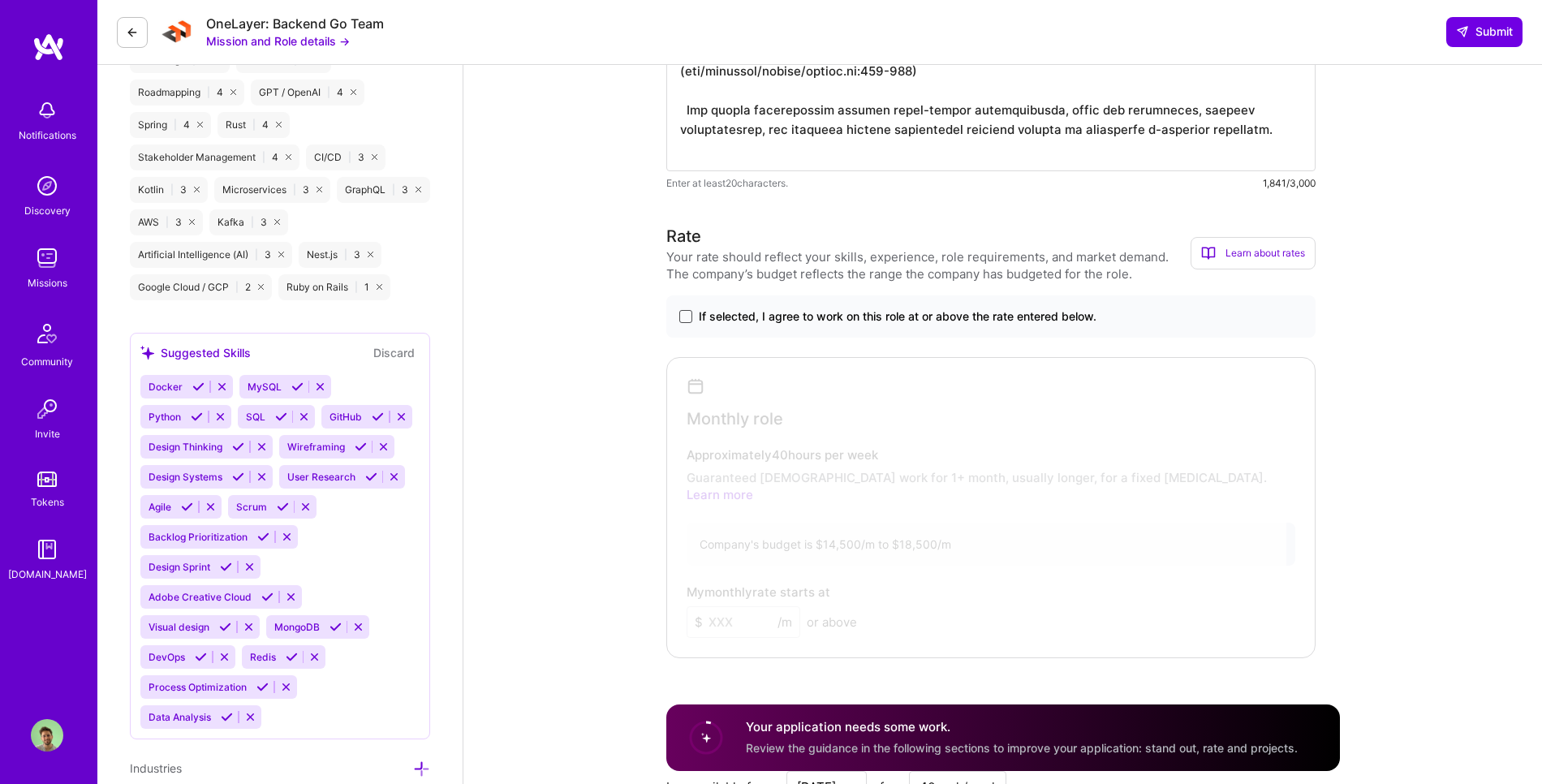
type textarea "My most recent Go project is [URL][DOMAIN_NAME]. A multi-tenant e-commerce mark…"
click at [686, 319] on span at bounding box center [686, 317] width 13 height 13
click at [0, 0] on input "If selected, I agree to work on this role at or above the rate entered below." at bounding box center [0, 0] width 0 height 0
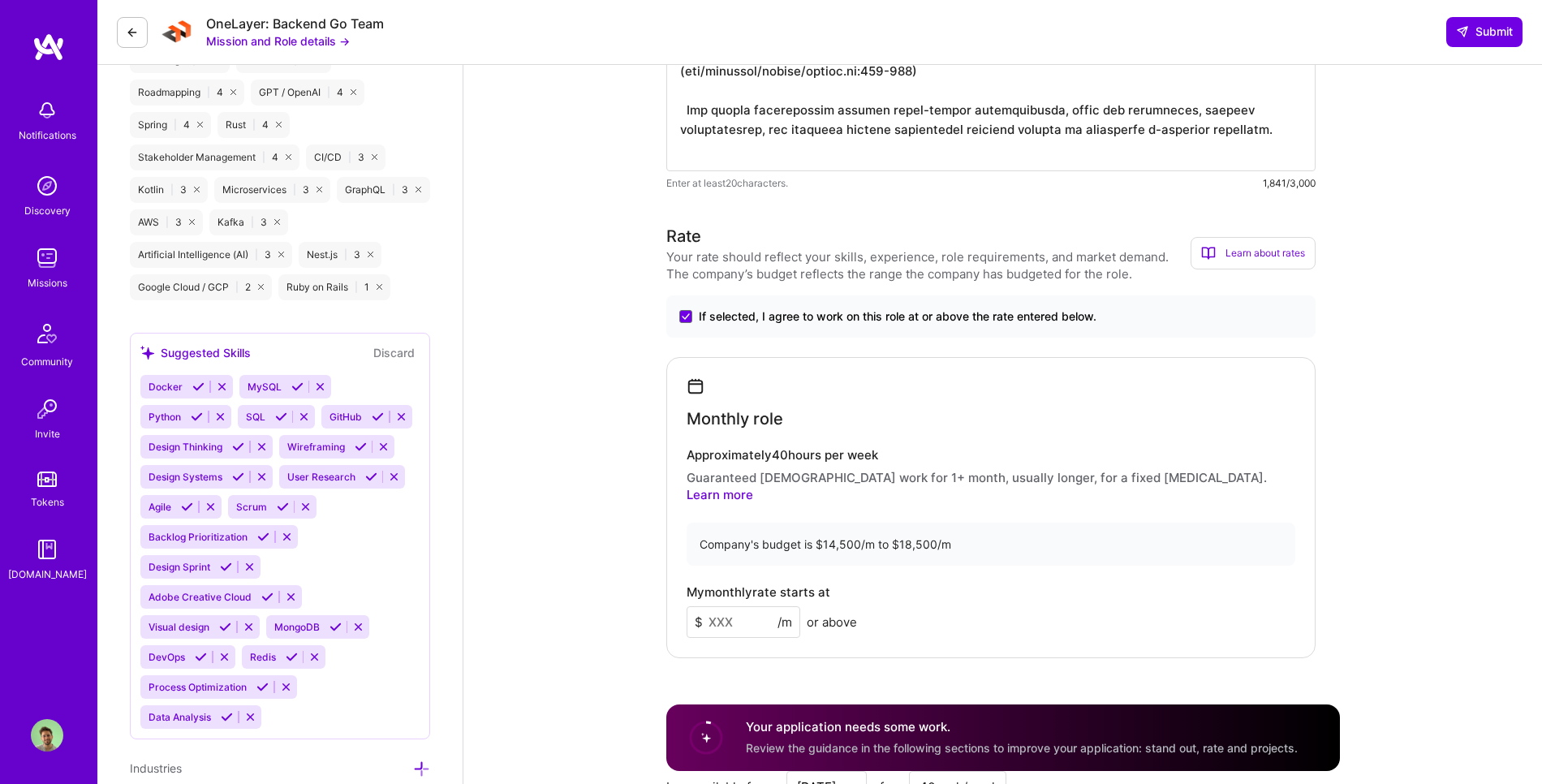
click at [734, 606] on input at bounding box center [743, 622] width 113 height 32
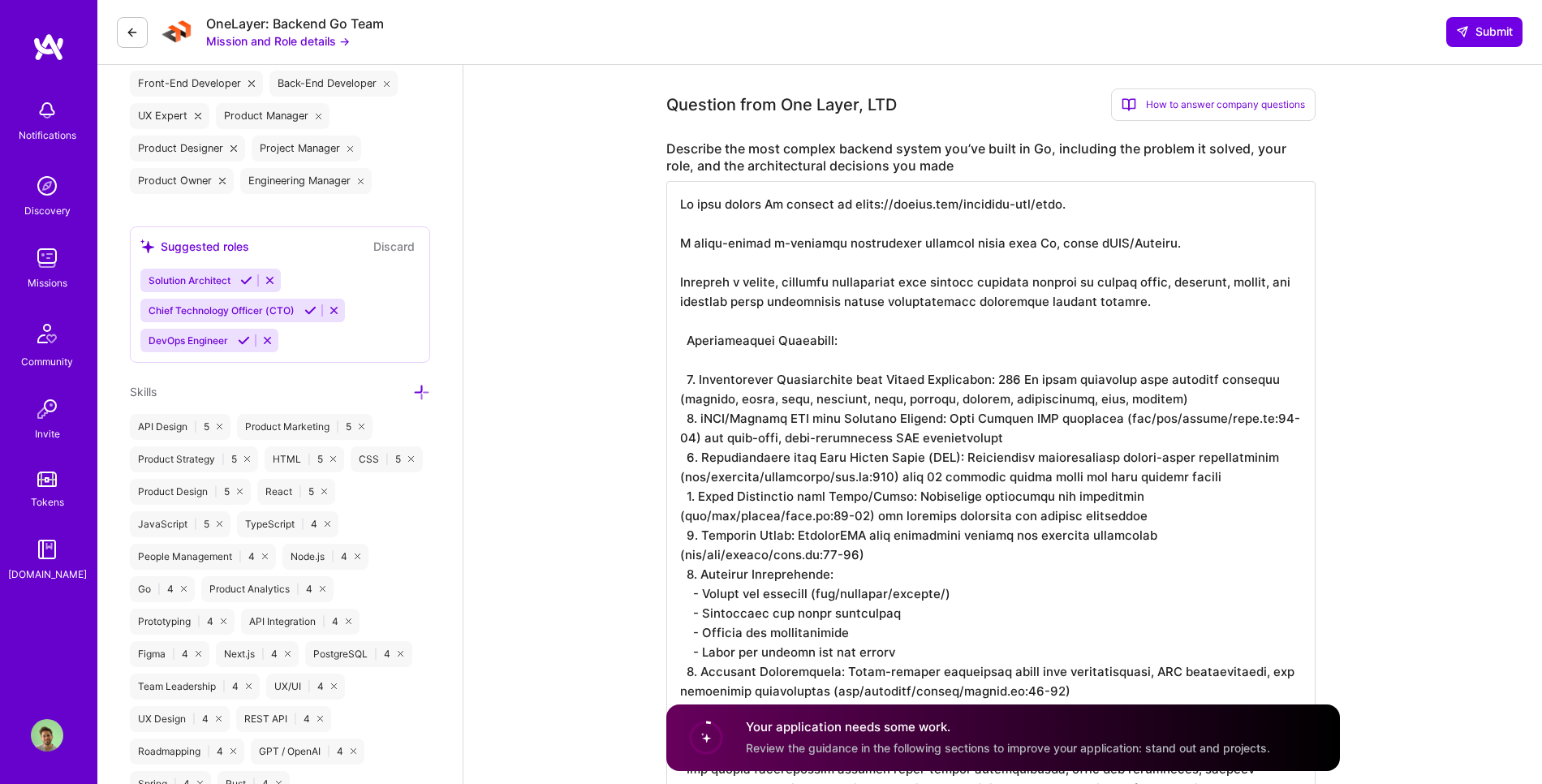
scroll to position [736, 0]
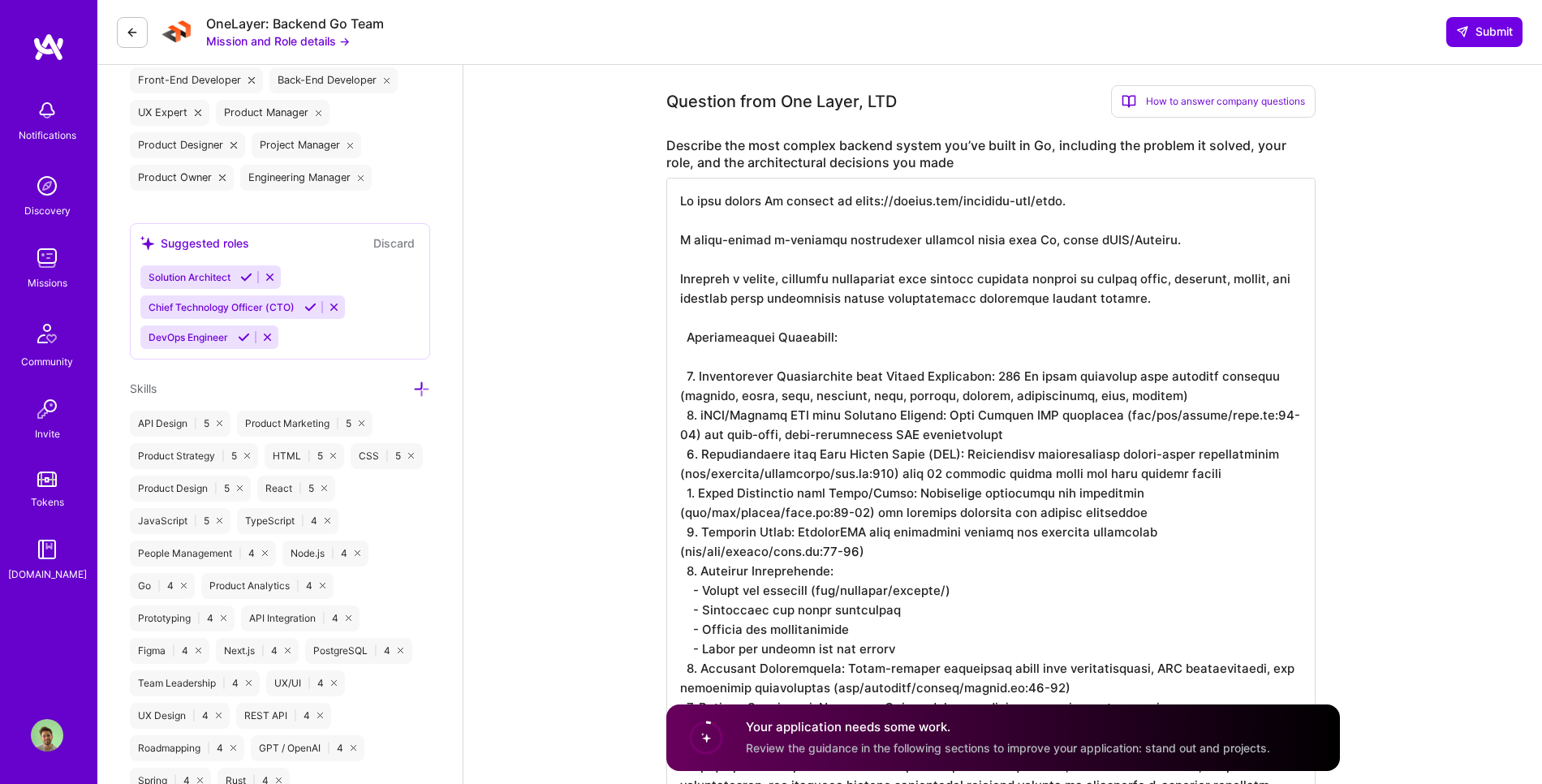
type input "17500"
drag, startPoint x: 751, startPoint y: 267, endPoint x: 762, endPoint y: 266, distance: 11.0
click at [751, 266] on textarea at bounding box center [990, 502] width 649 height 649
drag, startPoint x: 938, startPoint y: 277, endPoint x: 601, endPoint y: 275, distance: 337.0
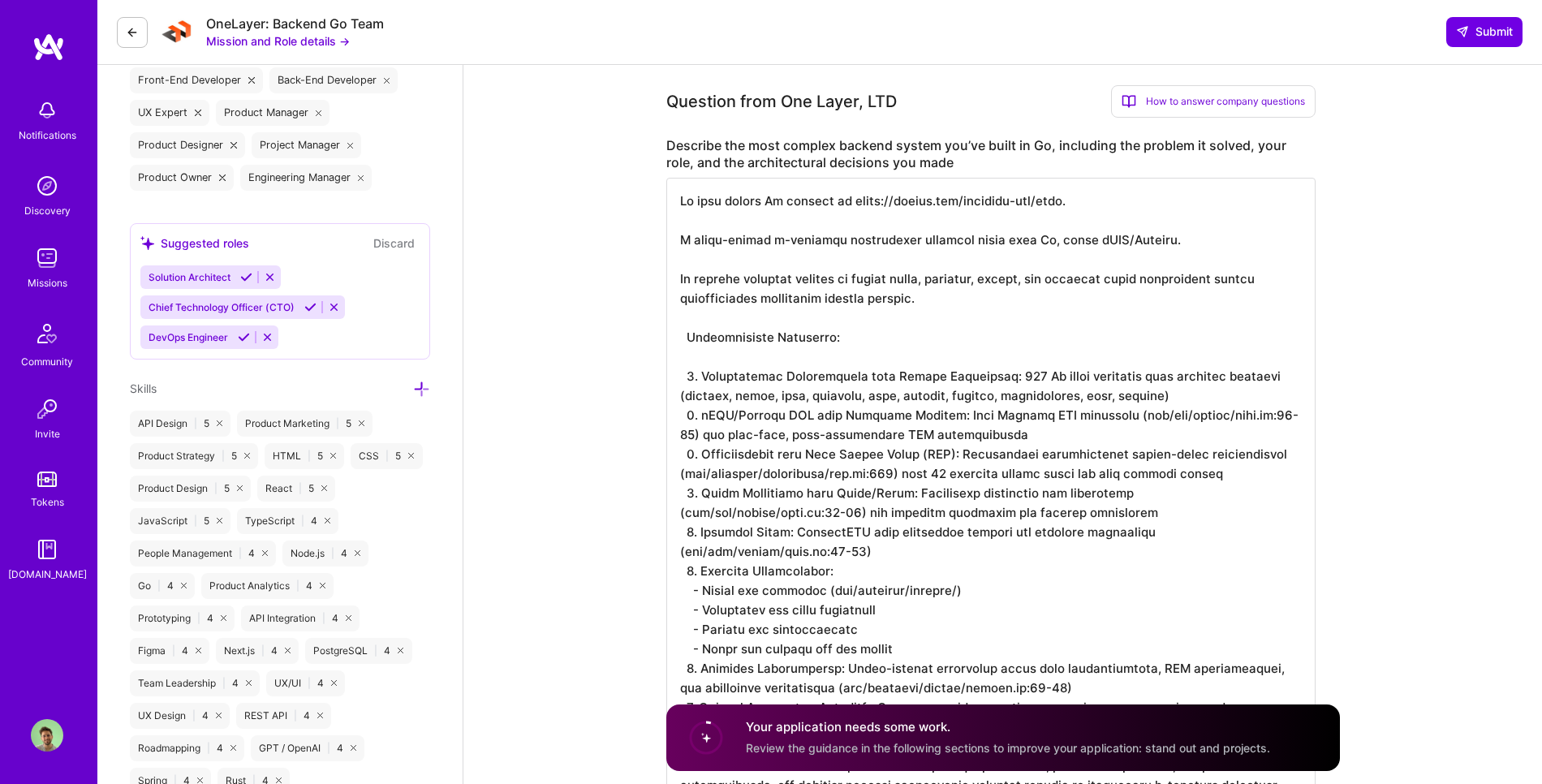
drag, startPoint x: 677, startPoint y: 333, endPoint x: 640, endPoint y: 333, distance: 37.0
drag, startPoint x: 682, startPoint y: 336, endPoint x: 648, endPoint y: 334, distance: 34.1
click at [687, 373] on textarea at bounding box center [990, 502] width 649 height 649
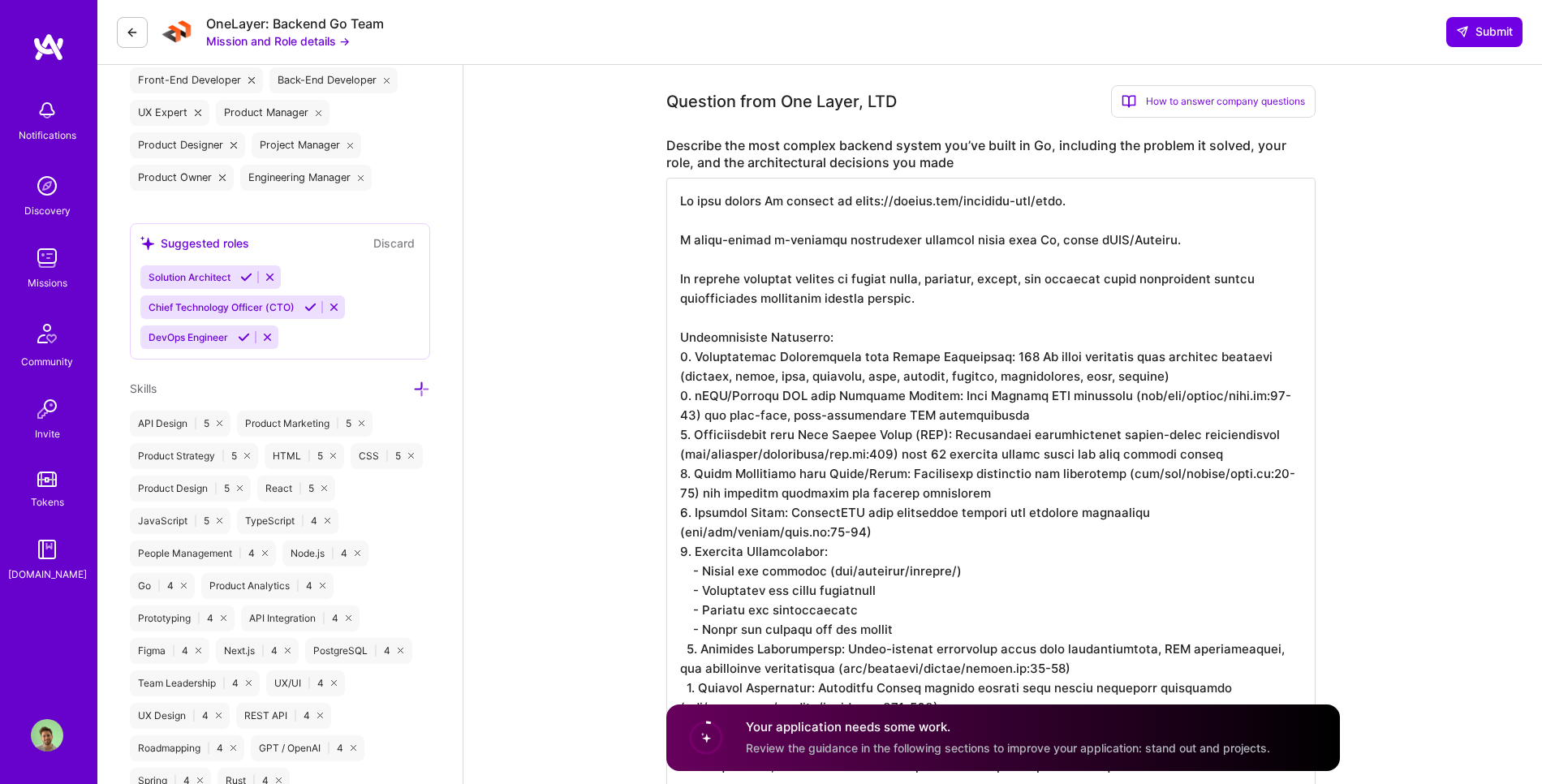
scroll to position [2, 0]
drag, startPoint x: 688, startPoint y: 650, endPoint x: 649, endPoint y: 645, distance: 39.3
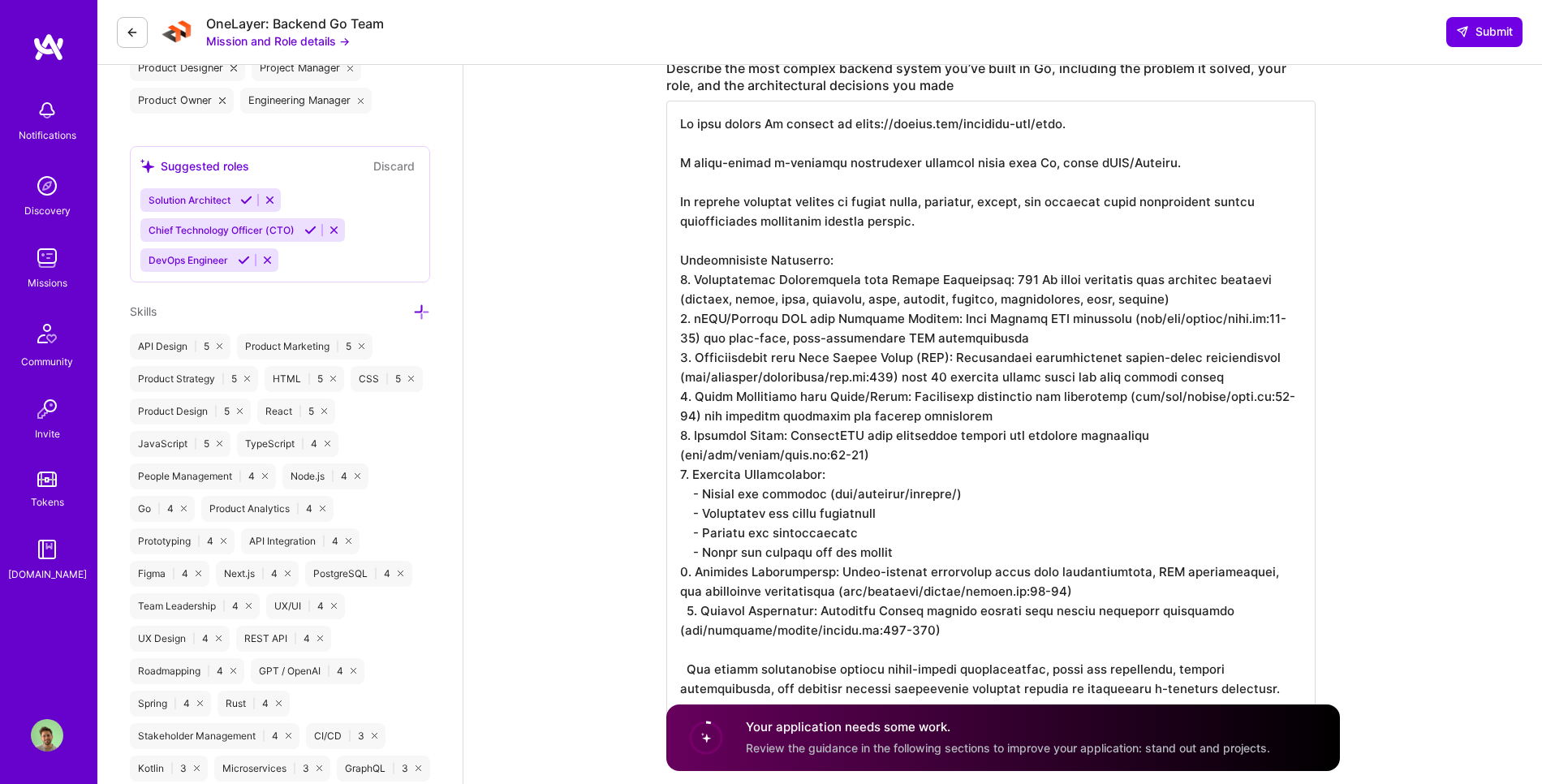
scroll to position [865, 0]
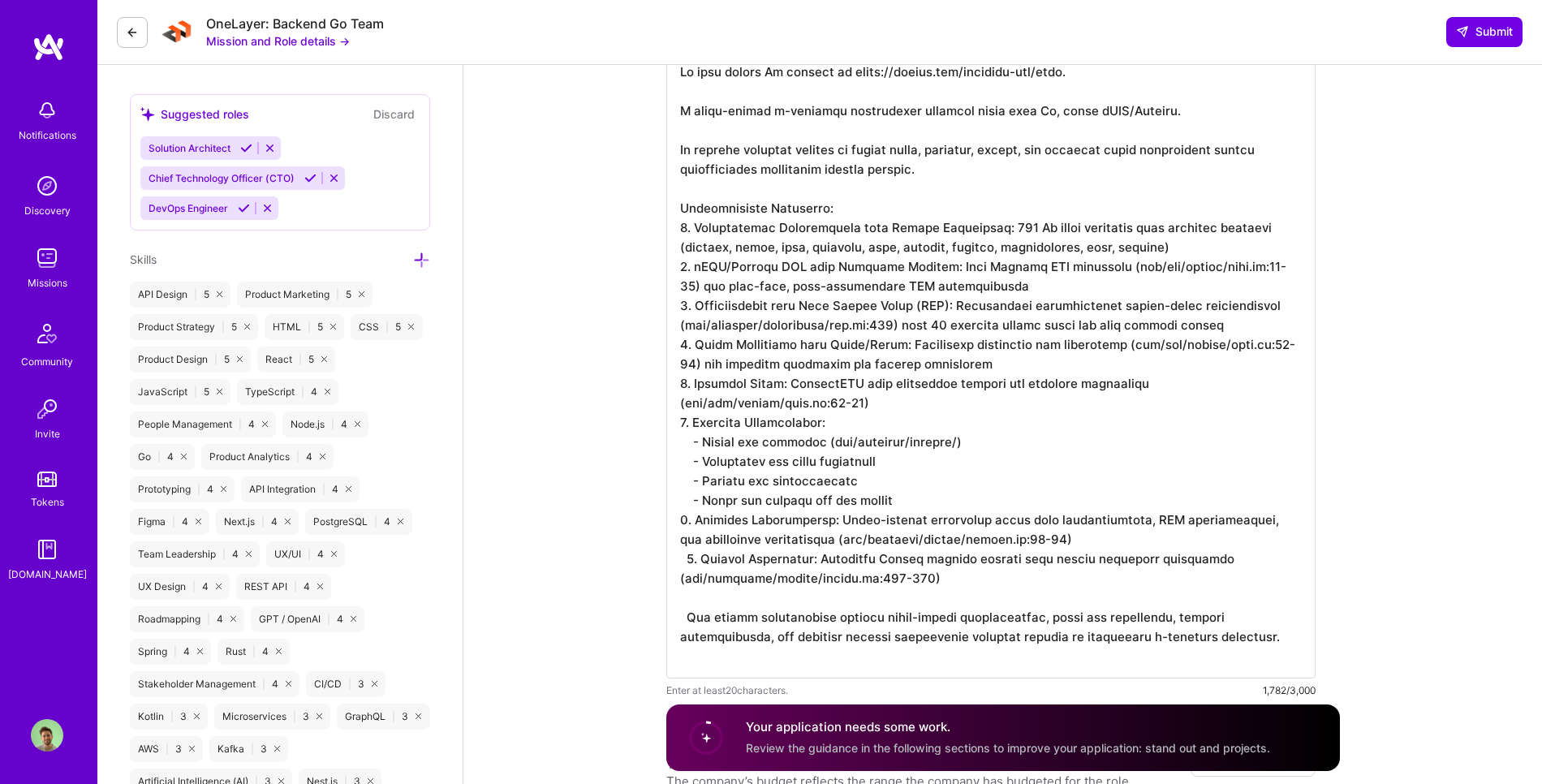
drag, startPoint x: 688, startPoint y: 560, endPoint x: 645, endPoint y: 558, distance: 43.0
drag, startPoint x: 688, startPoint y: 616, endPoint x: 623, endPoint y: 610, distance: 65.3
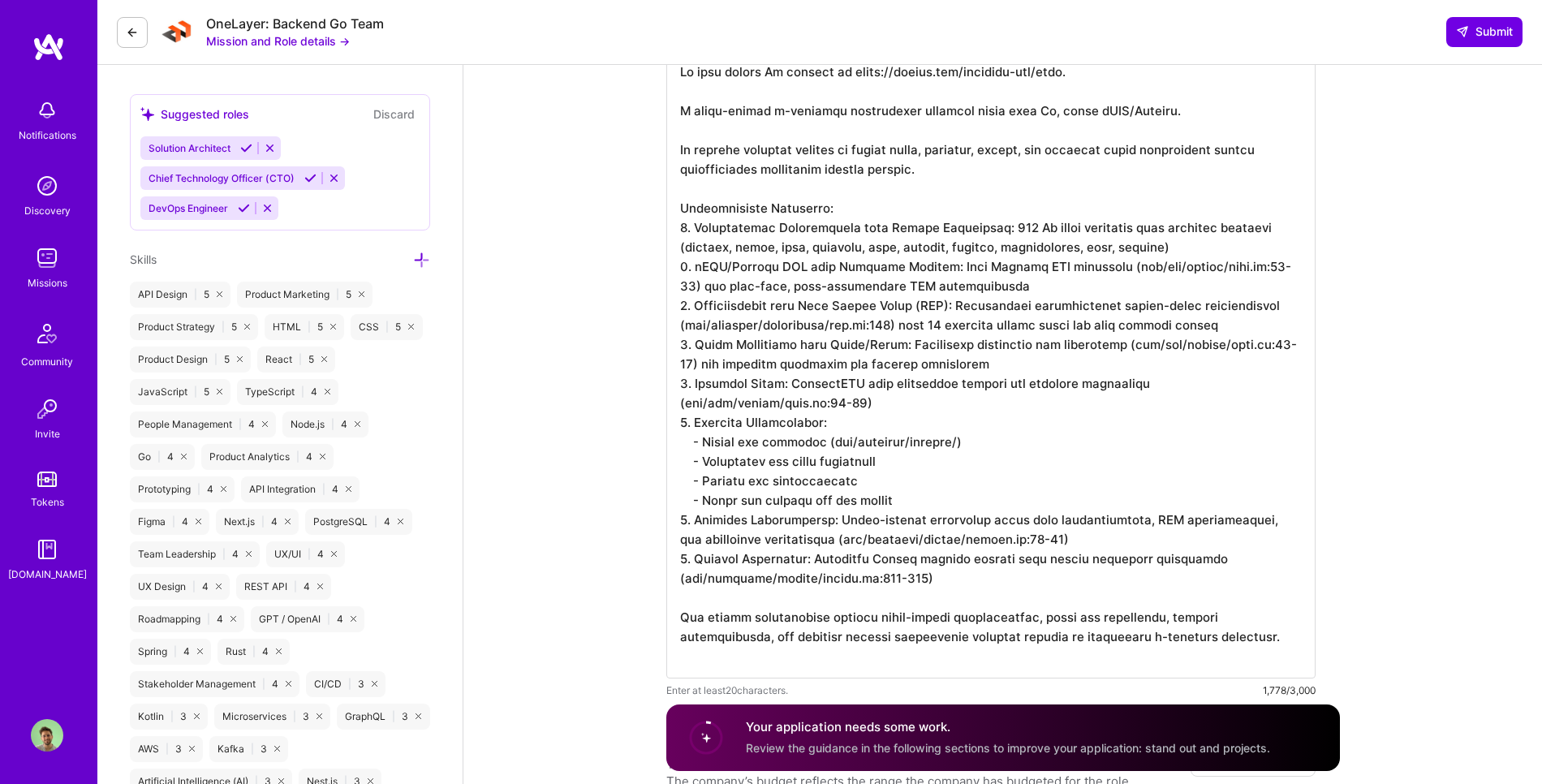
type textarea "My most recent Go project is [URL][DOMAIN_NAME]. A multi-tenant e-commerce mark…"
